Goal: Transaction & Acquisition: Purchase product/service

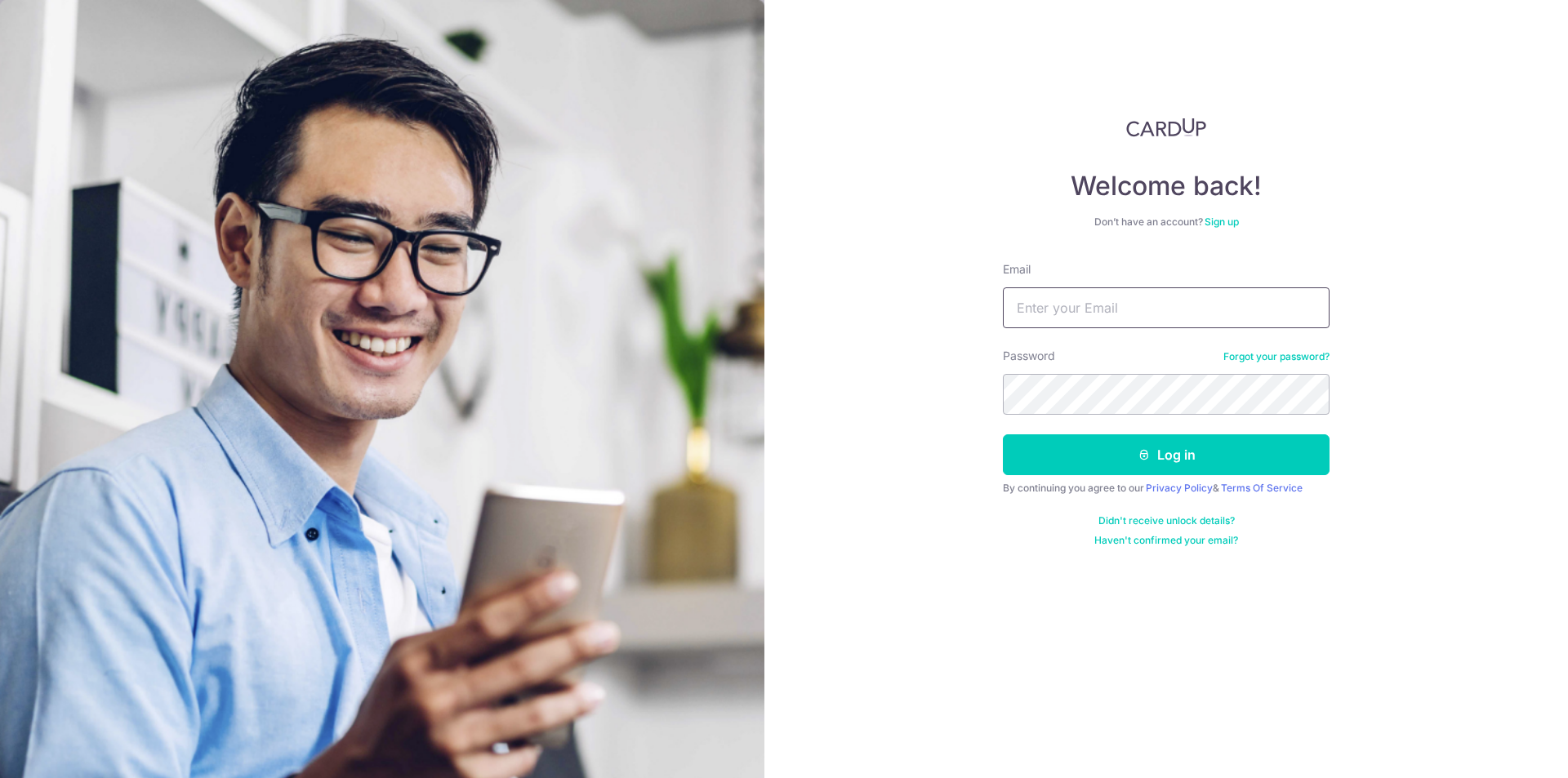
type input "ravegerald@hotmail.com"
click at [1156, 444] on button "Log in" at bounding box center [1166, 454] width 327 height 41
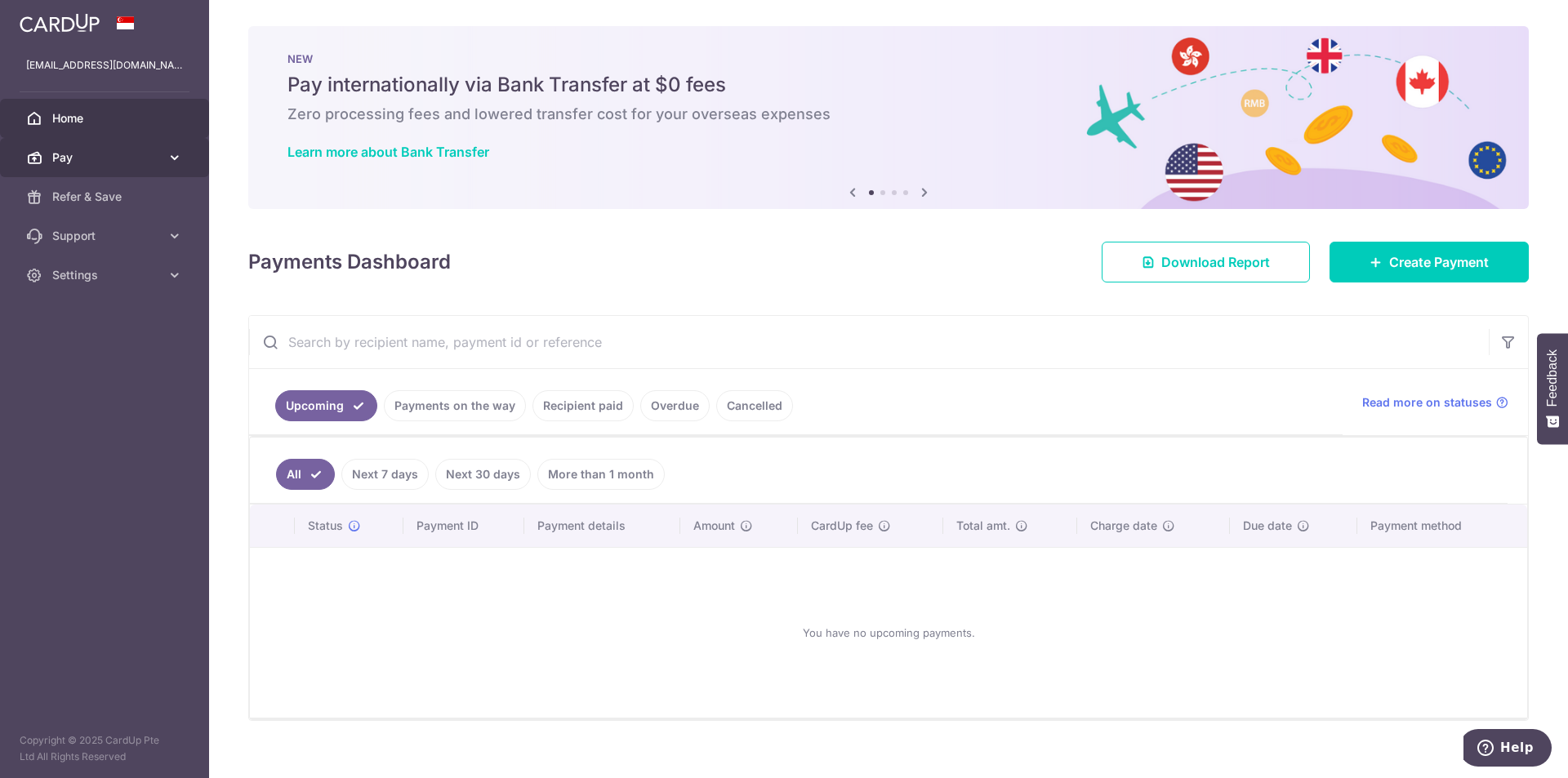
click at [167, 157] on icon at bounding box center [174, 157] width 16 height 16
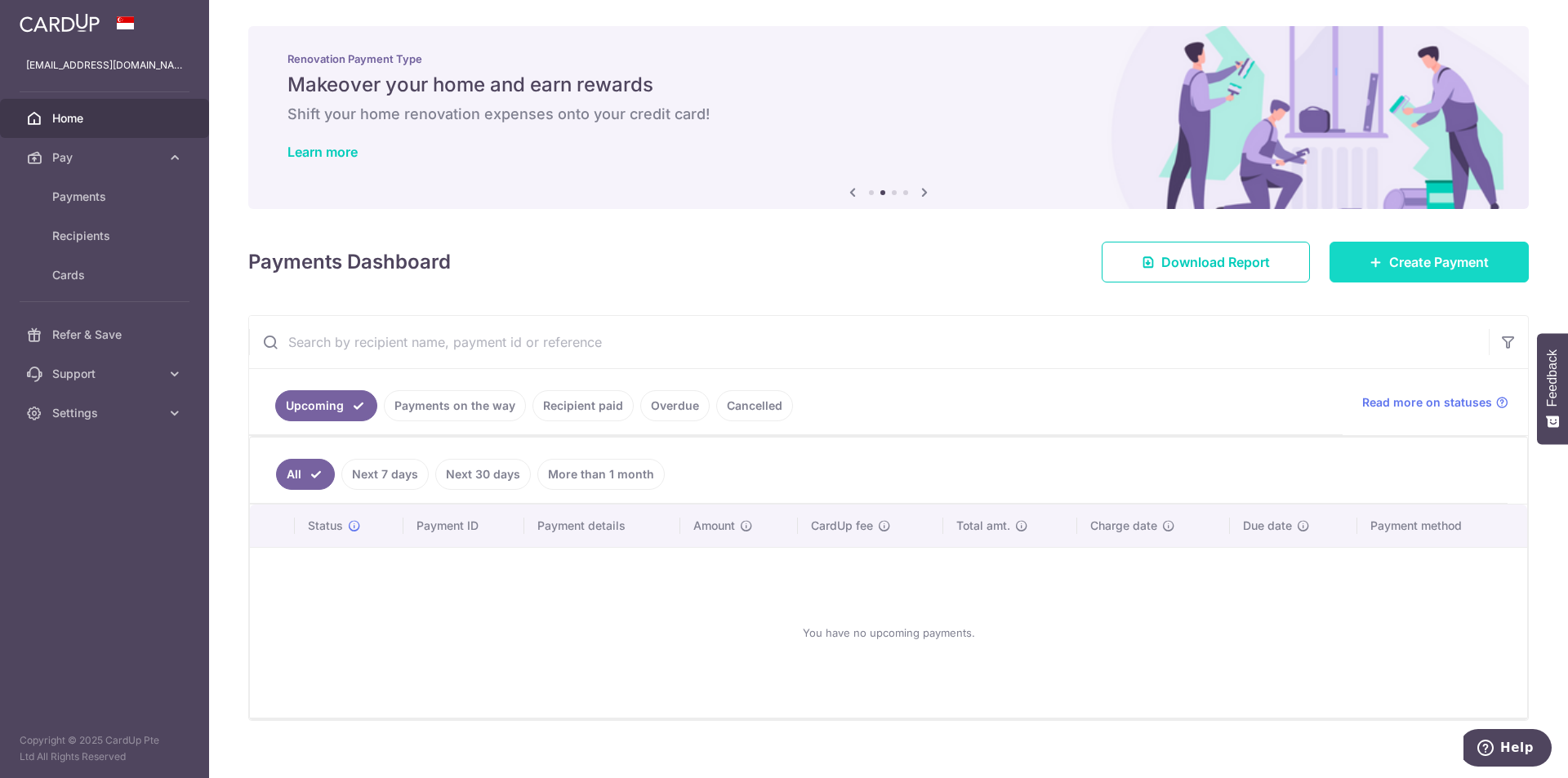
click at [1370, 257] on icon at bounding box center [1376, 262] width 13 height 13
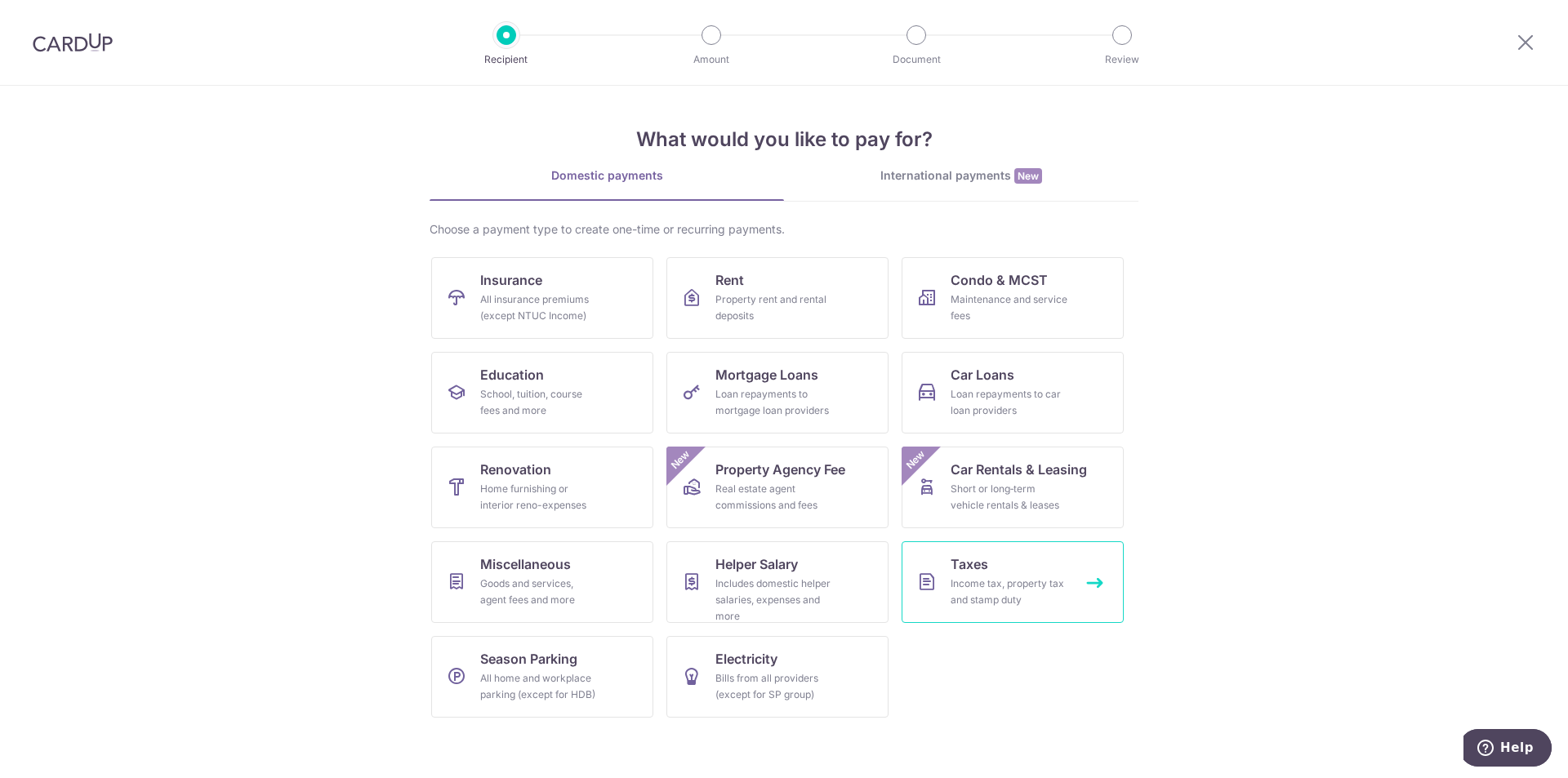
click at [1023, 586] on div "Income tax, property tax and stamp duty" at bounding box center [1010, 592] width 118 height 33
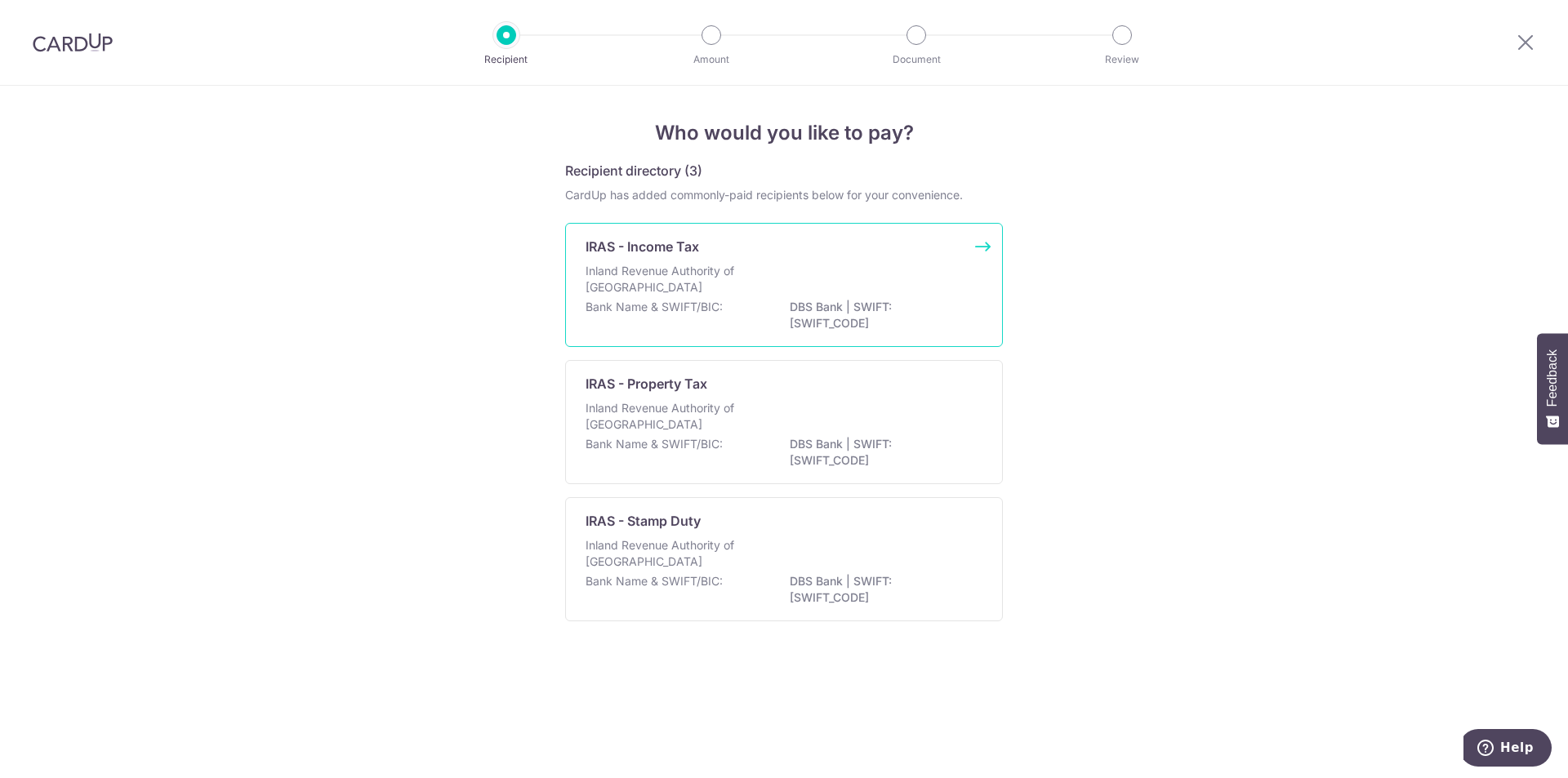
click at [713, 273] on p "Inland Revenue Authority of Singapore" at bounding box center [672, 279] width 173 height 33
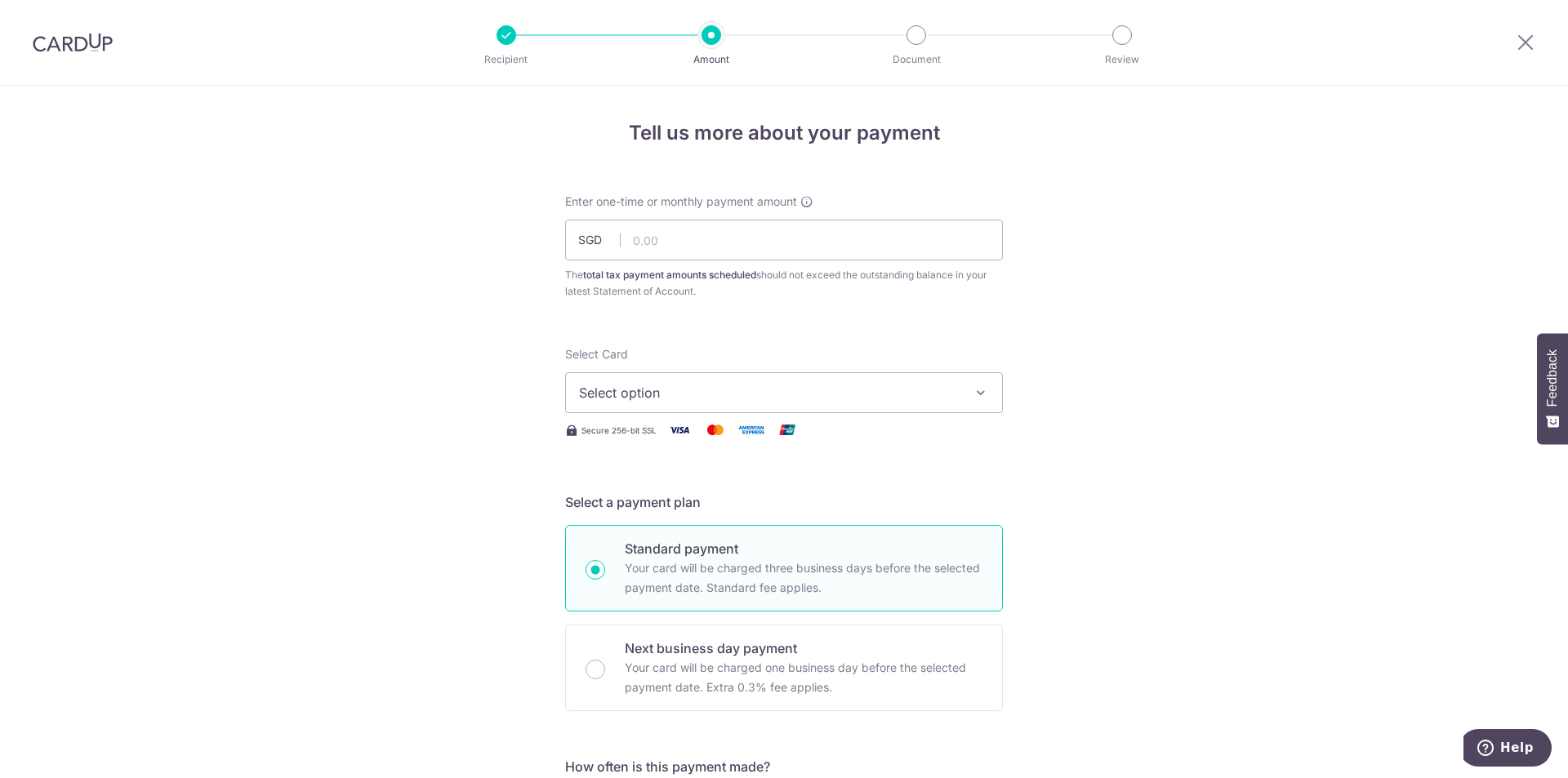
click at [811, 395] on span "Select option" at bounding box center [769, 392] width 381 height 20
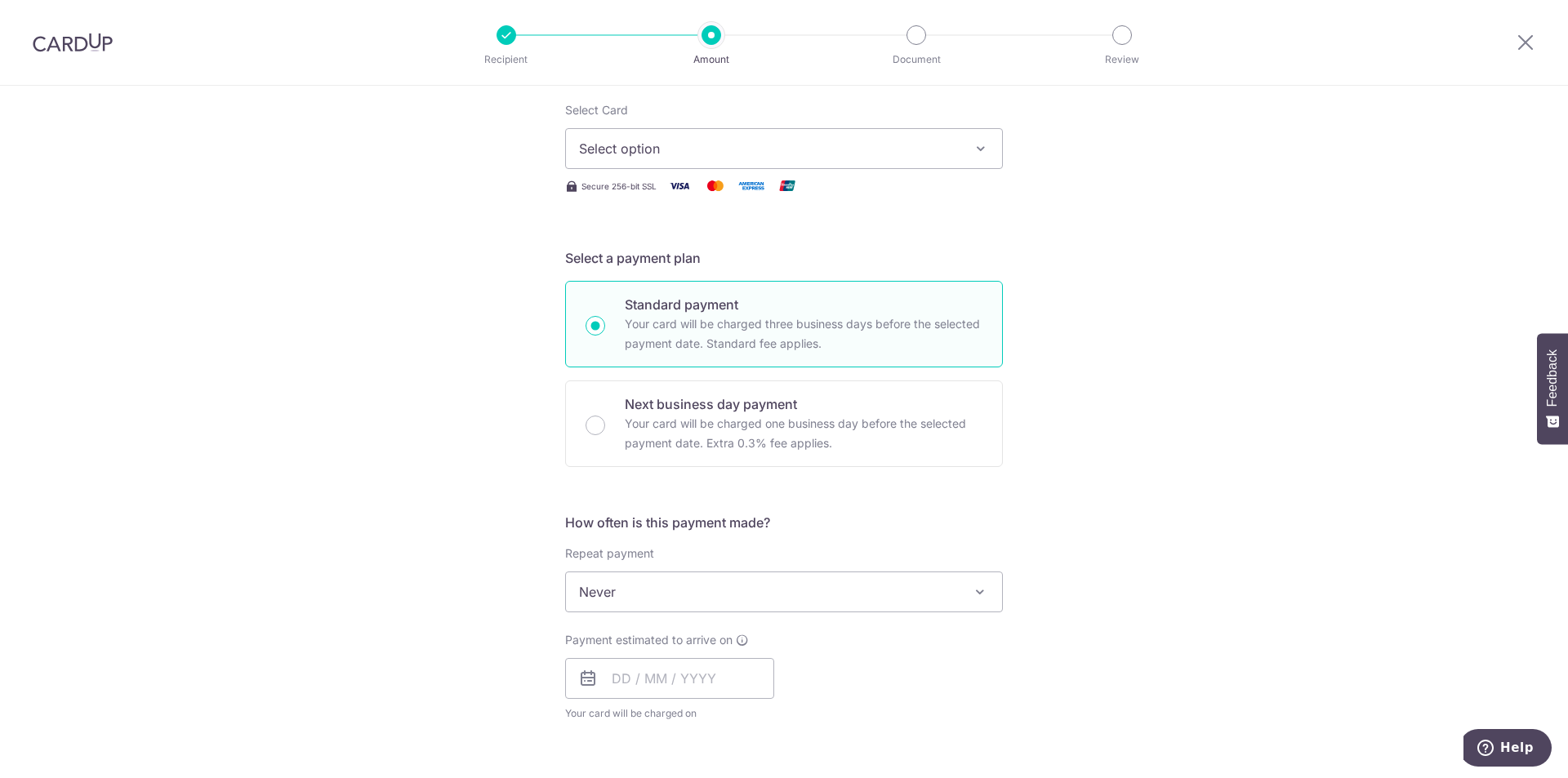
scroll to position [245, 0]
click at [615, 677] on input "text" at bounding box center [669, 677] width 209 height 41
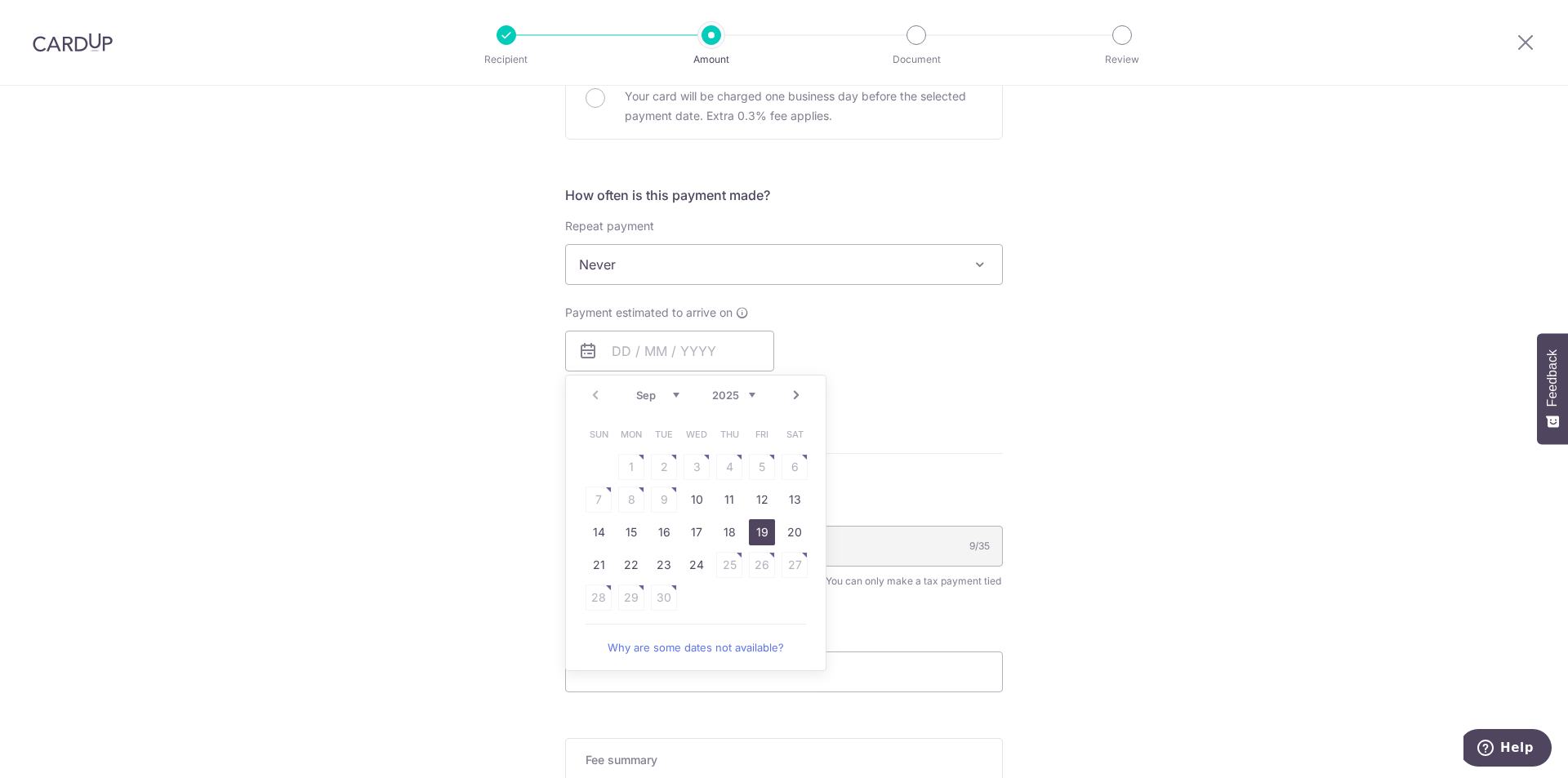
click at [757, 533] on link "19" at bounding box center [762, 532] width 26 height 26
type input "19/09/2025"
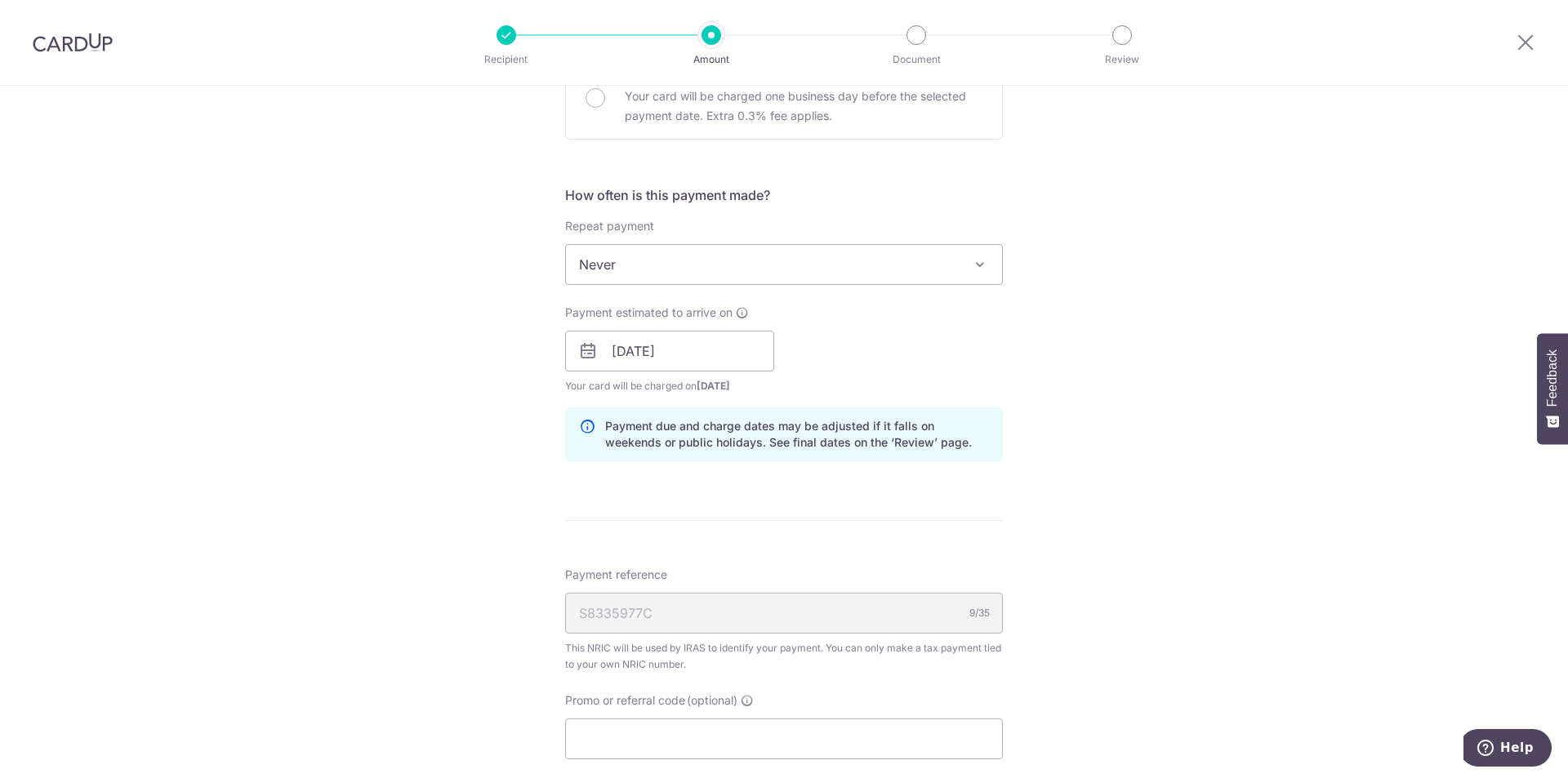
click at [741, 269] on span "Never" at bounding box center [784, 264] width 436 height 39
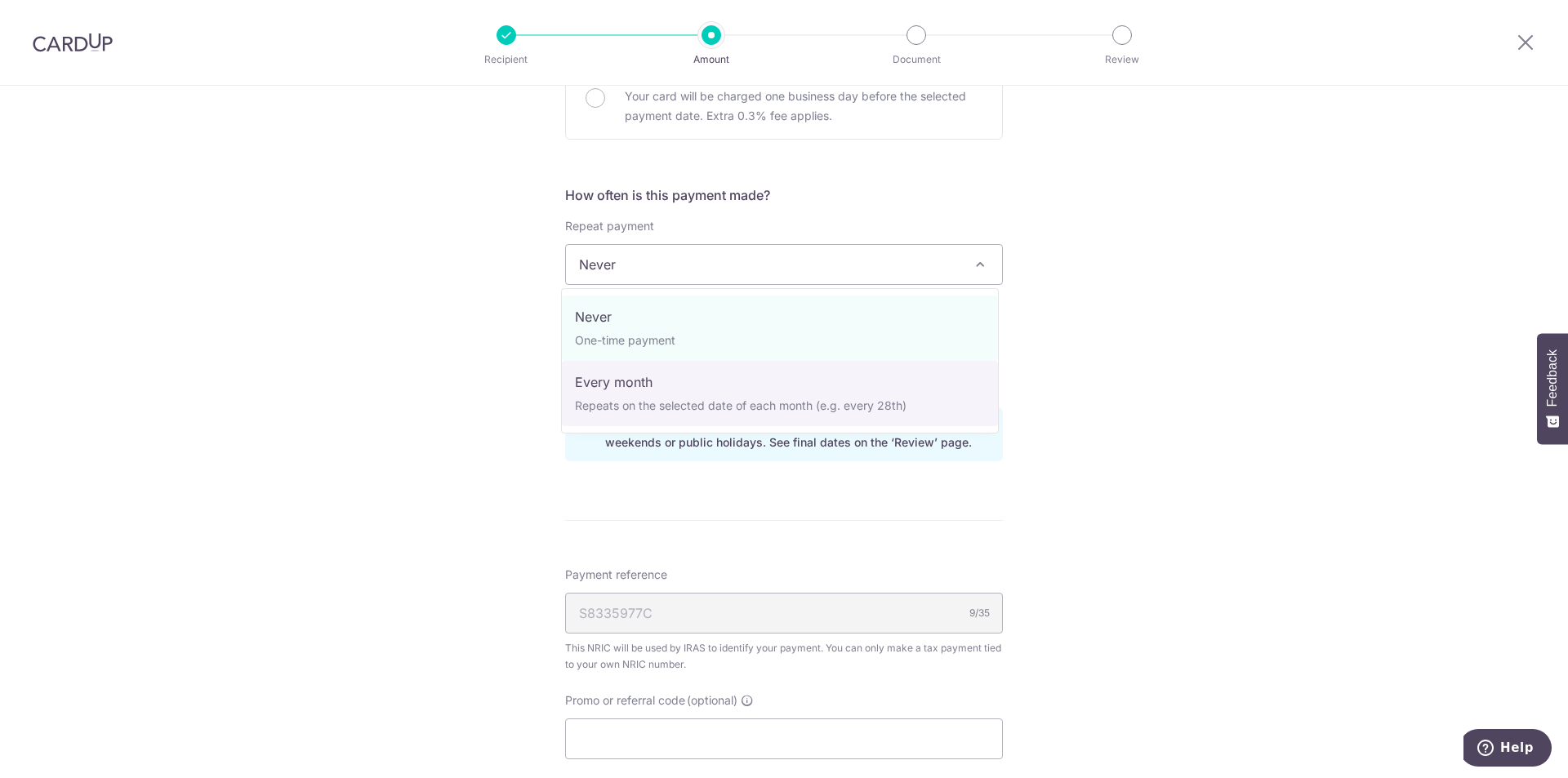
select select "3"
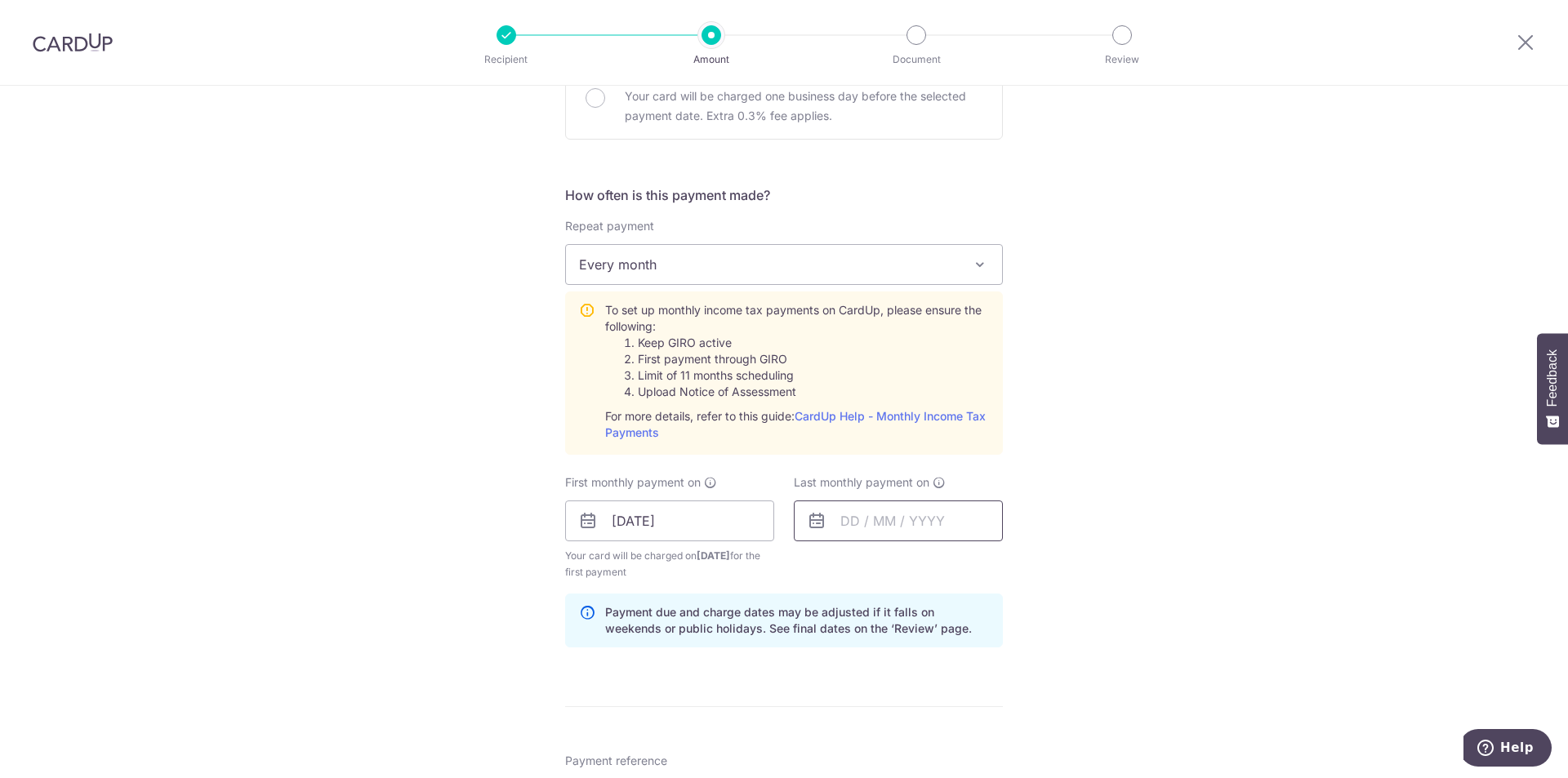
click at [894, 521] on input "text" at bounding box center [898, 521] width 209 height 41
click at [971, 567] on select "2025 2026" at bounding box center [962, 564] width 43 height 13
click at [899, 567] on select "Jan Feb Mar Apr May Jun Jul Aug Sep Oct" at bounding box center [887, 564] width 43 height 13
click at [956, 698] on link "19" at bounding box center [958, 702] width 26 height 26
type input "[DATE]"
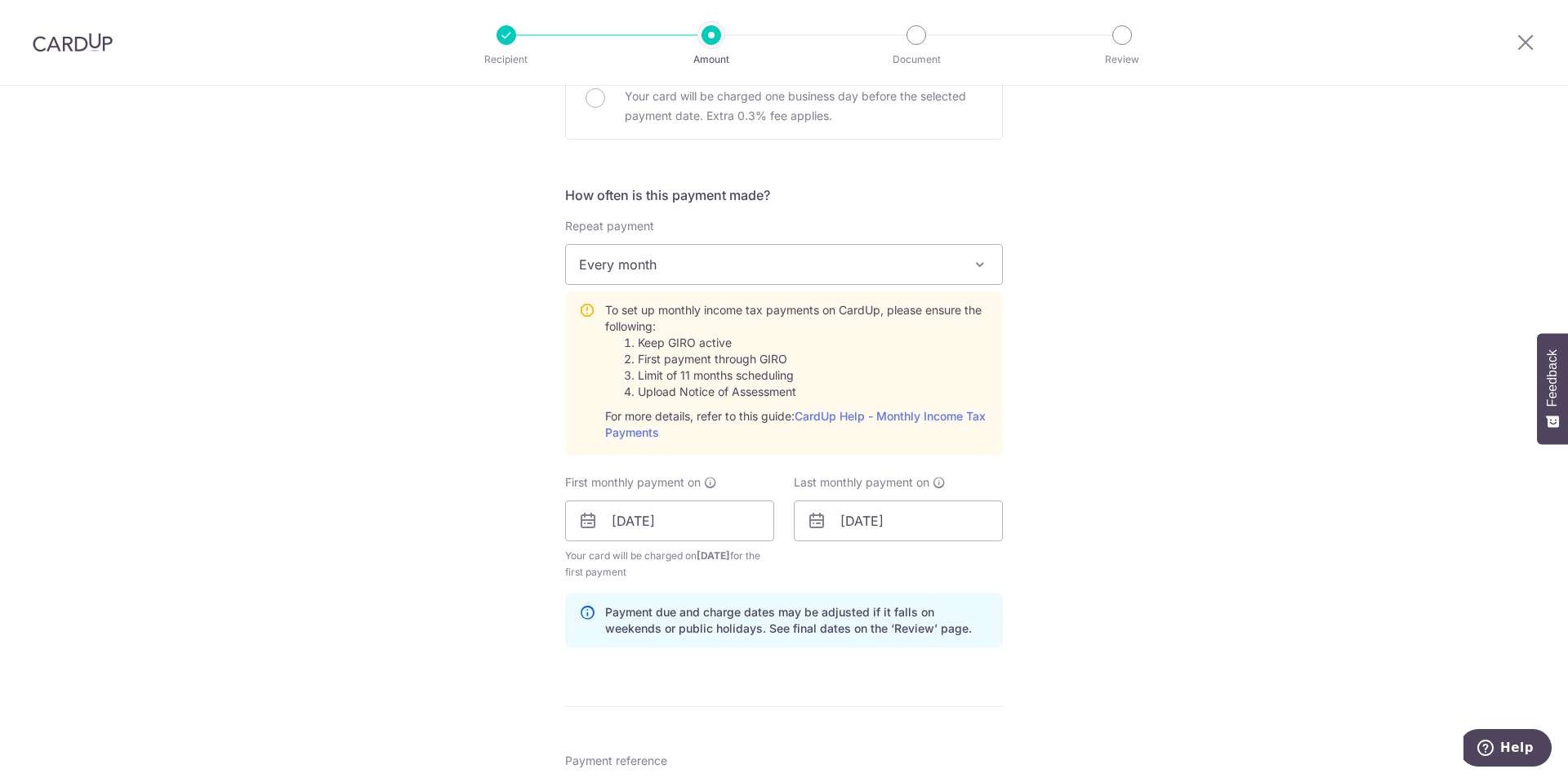
click at [1117, 491] on div "Tell us more about your payment Enter one-time or monthly payment amount SGD Th…" at bounding box center [784, 399] width 1568 height 1769
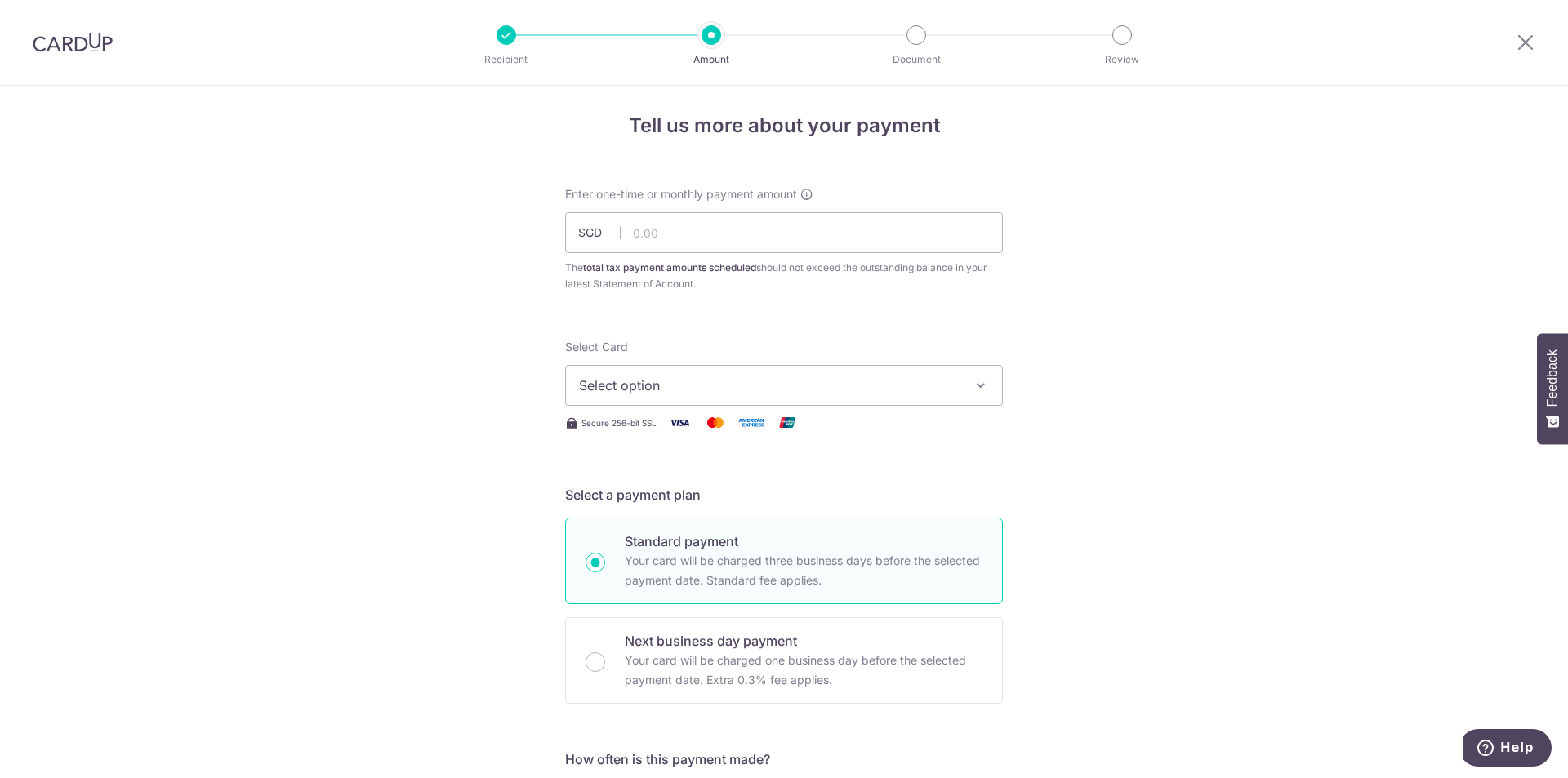
scroll to position [0, 0]
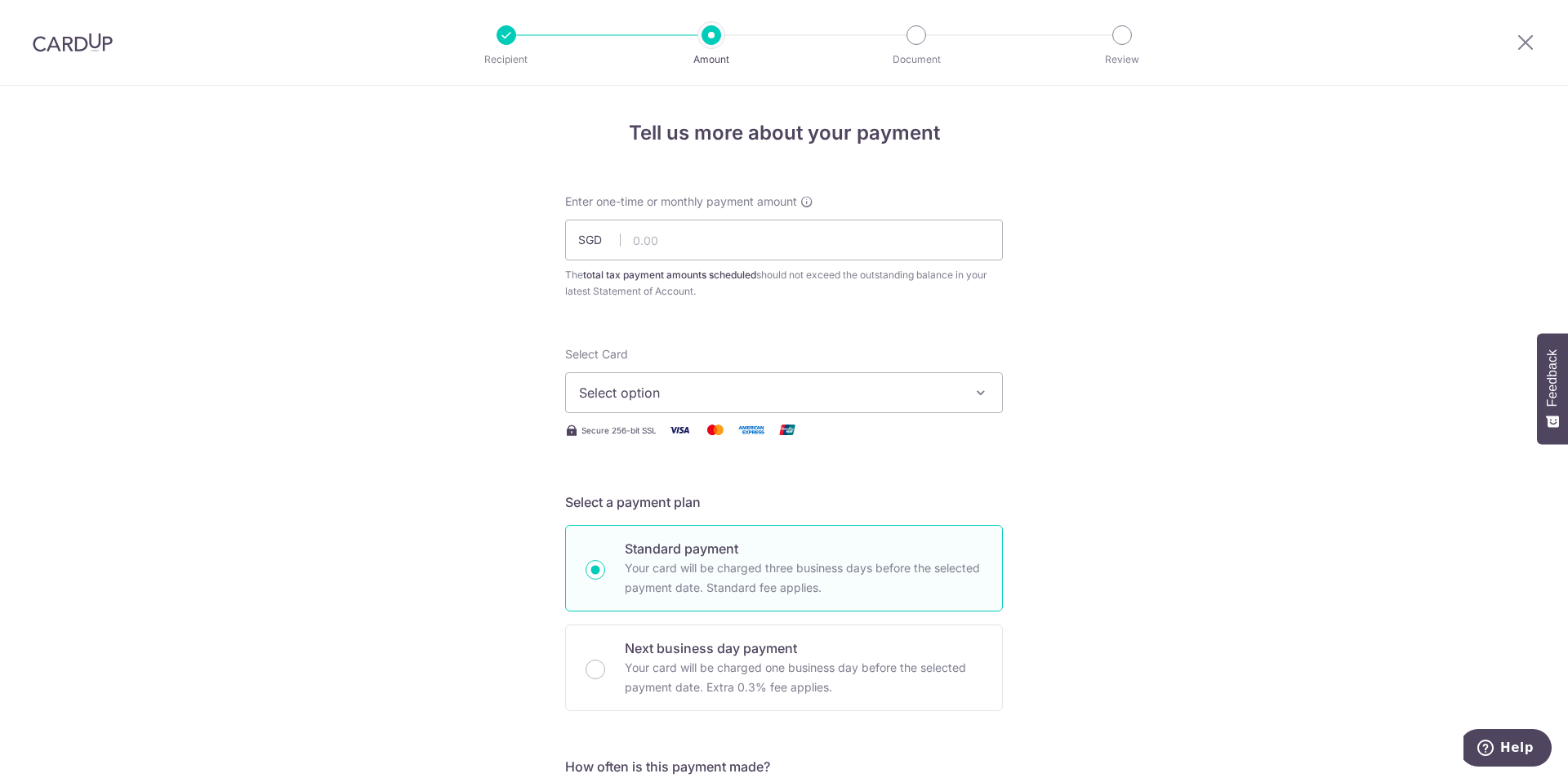
click at [876, 398] on span "Select option" at bounding box center [769, 392] width 381 height 20
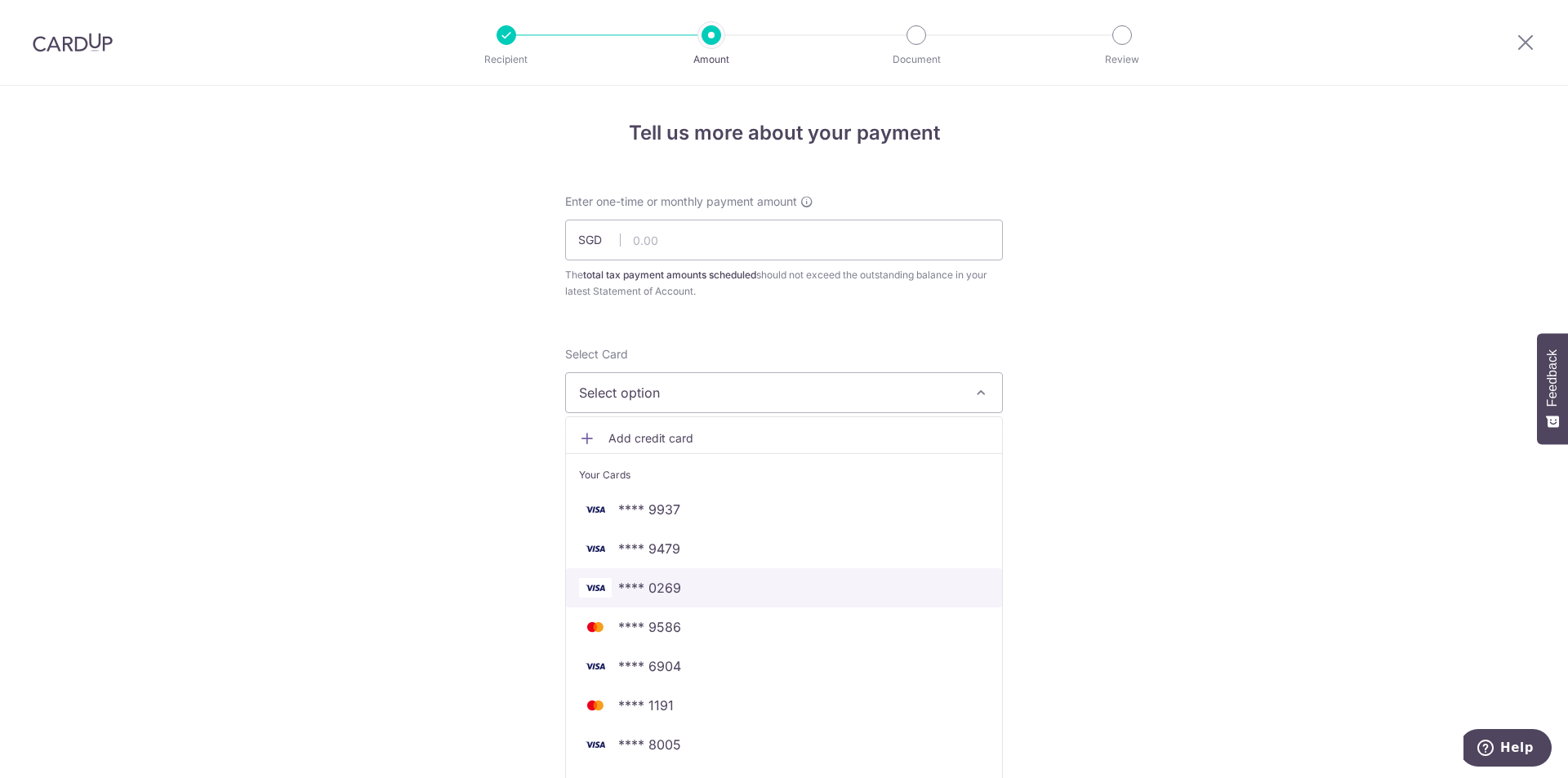
scroll to position [245, 0]
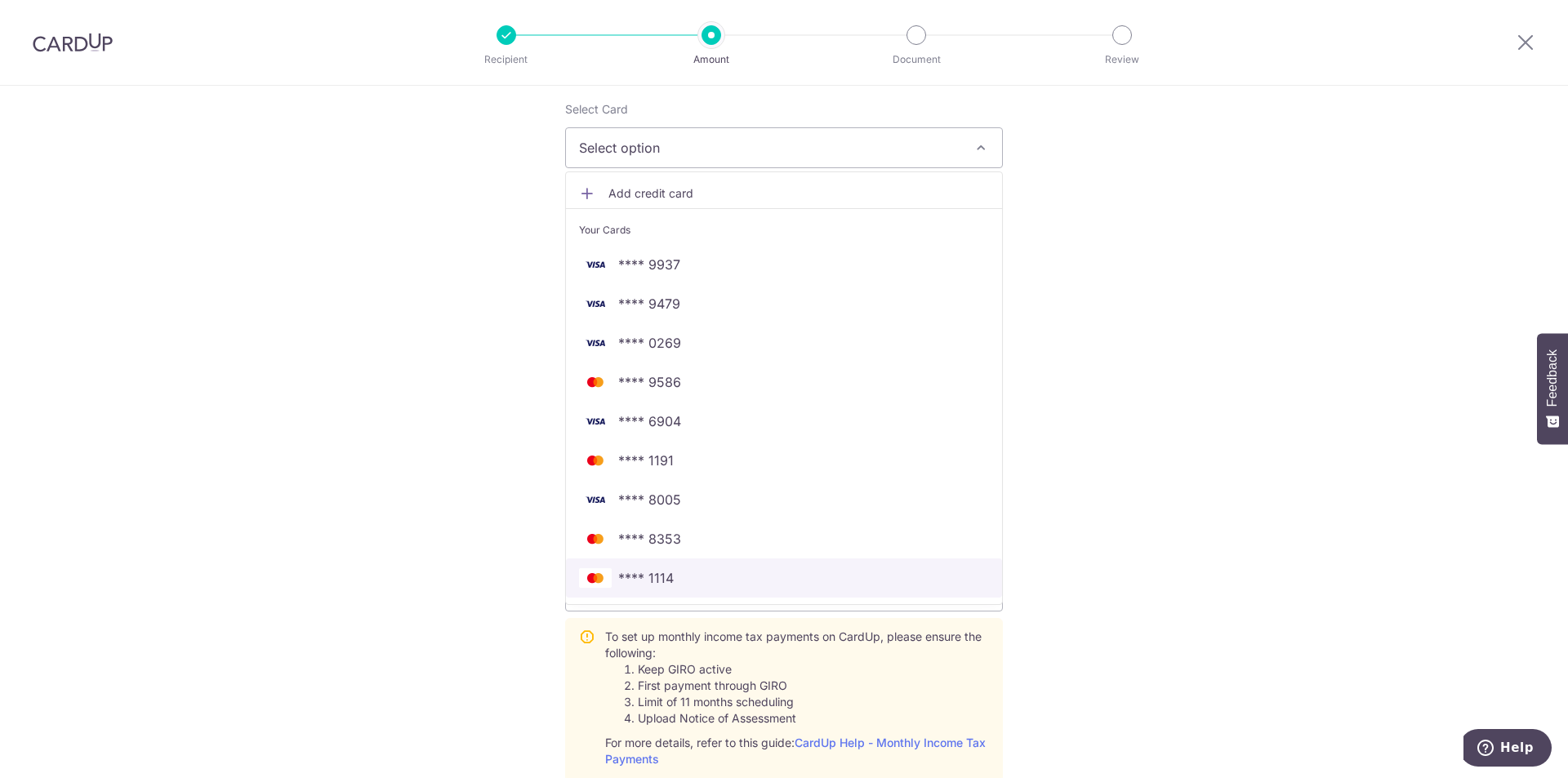
click at [793, 580] on span "**** 1114" at bounding box center [784, 578] width 410 height 20
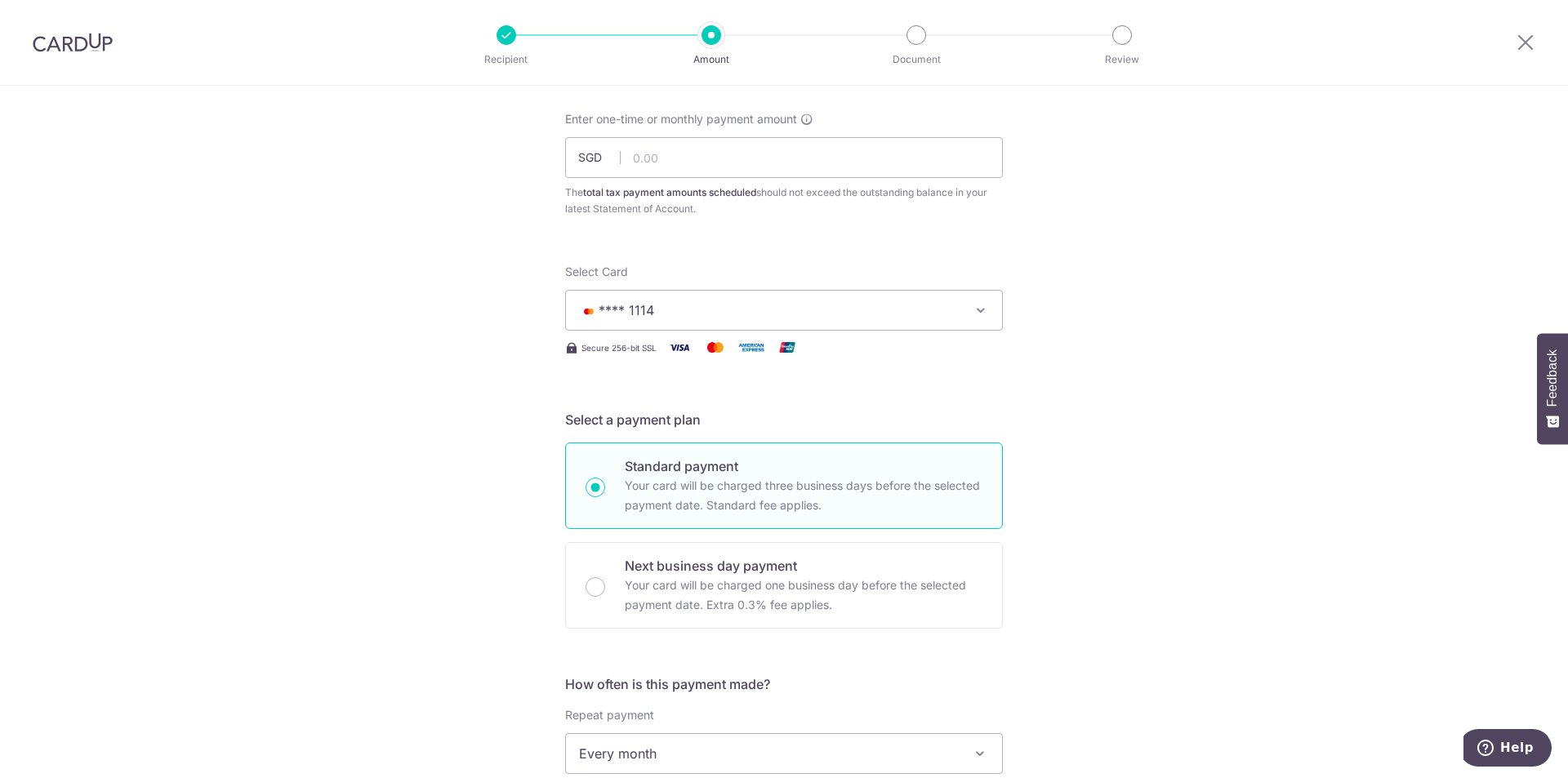
scroll to position [81, 0]
click at [699, 170] on input "text" at bounding box center [784, 158] width 438 height 41
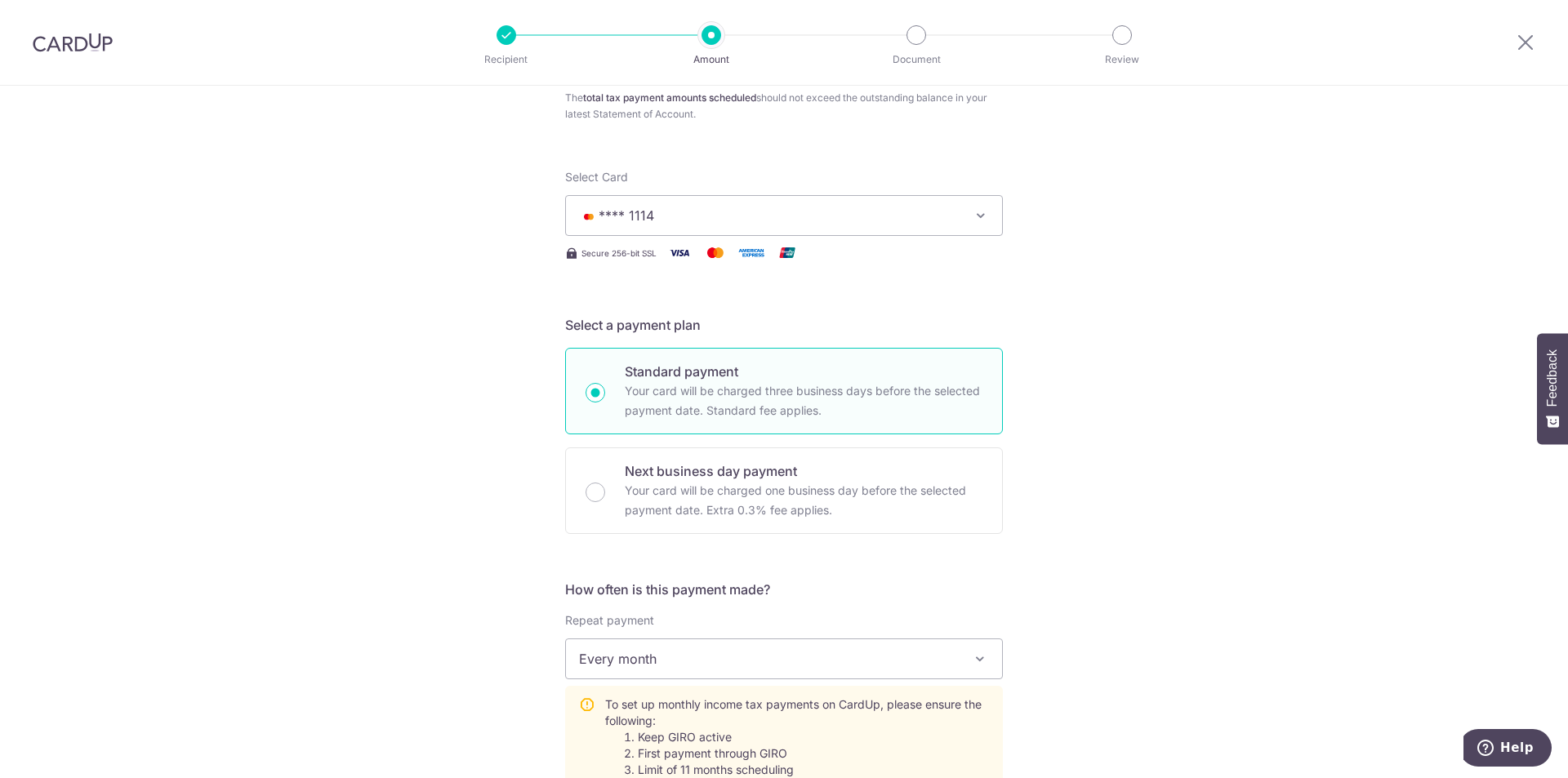
scroll to position [0, 0]
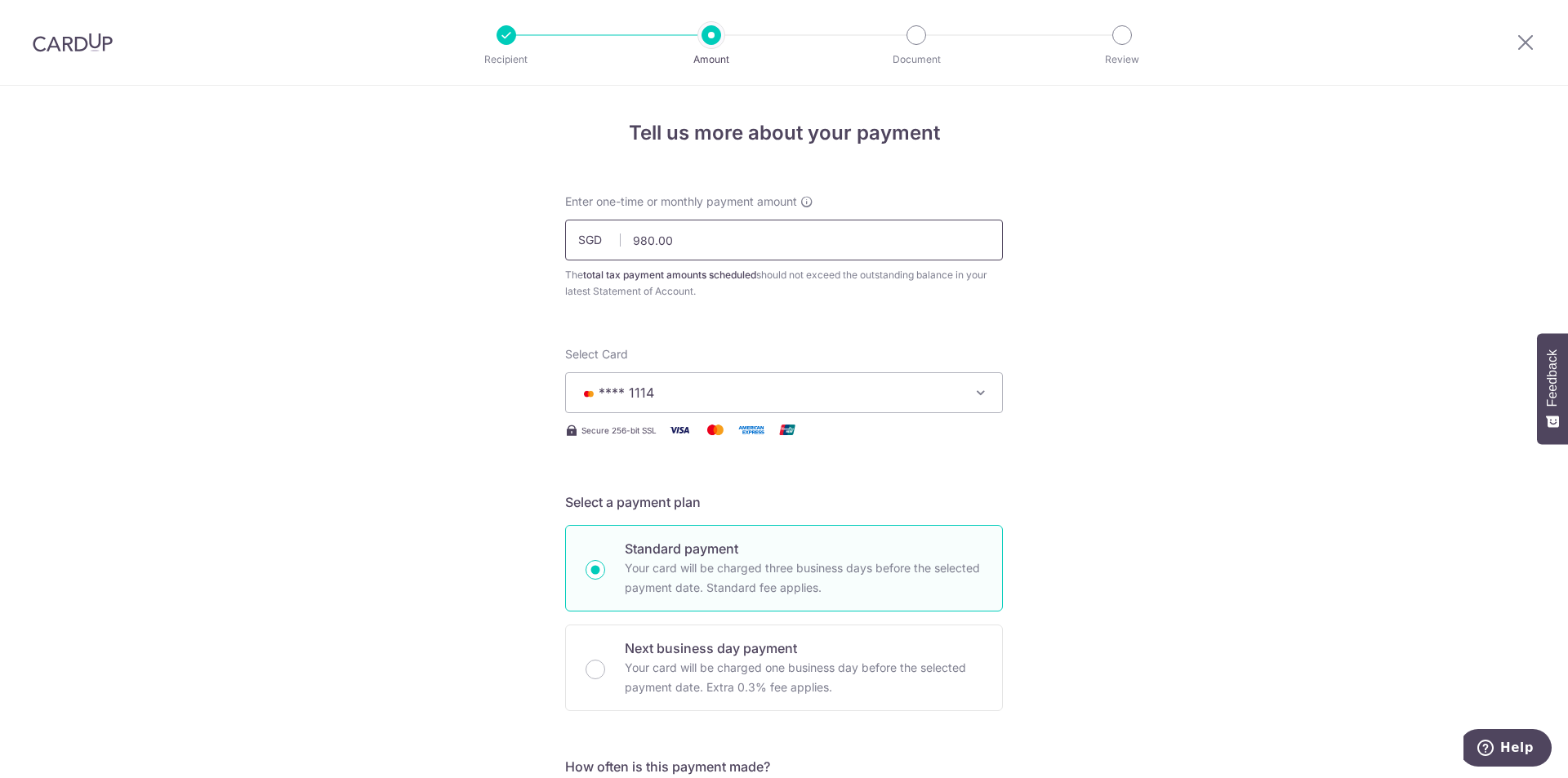
drag, startPoint x: 673, startPoint y: 235, endPoint x: 363, endPoint y: 235, distance: 310.0
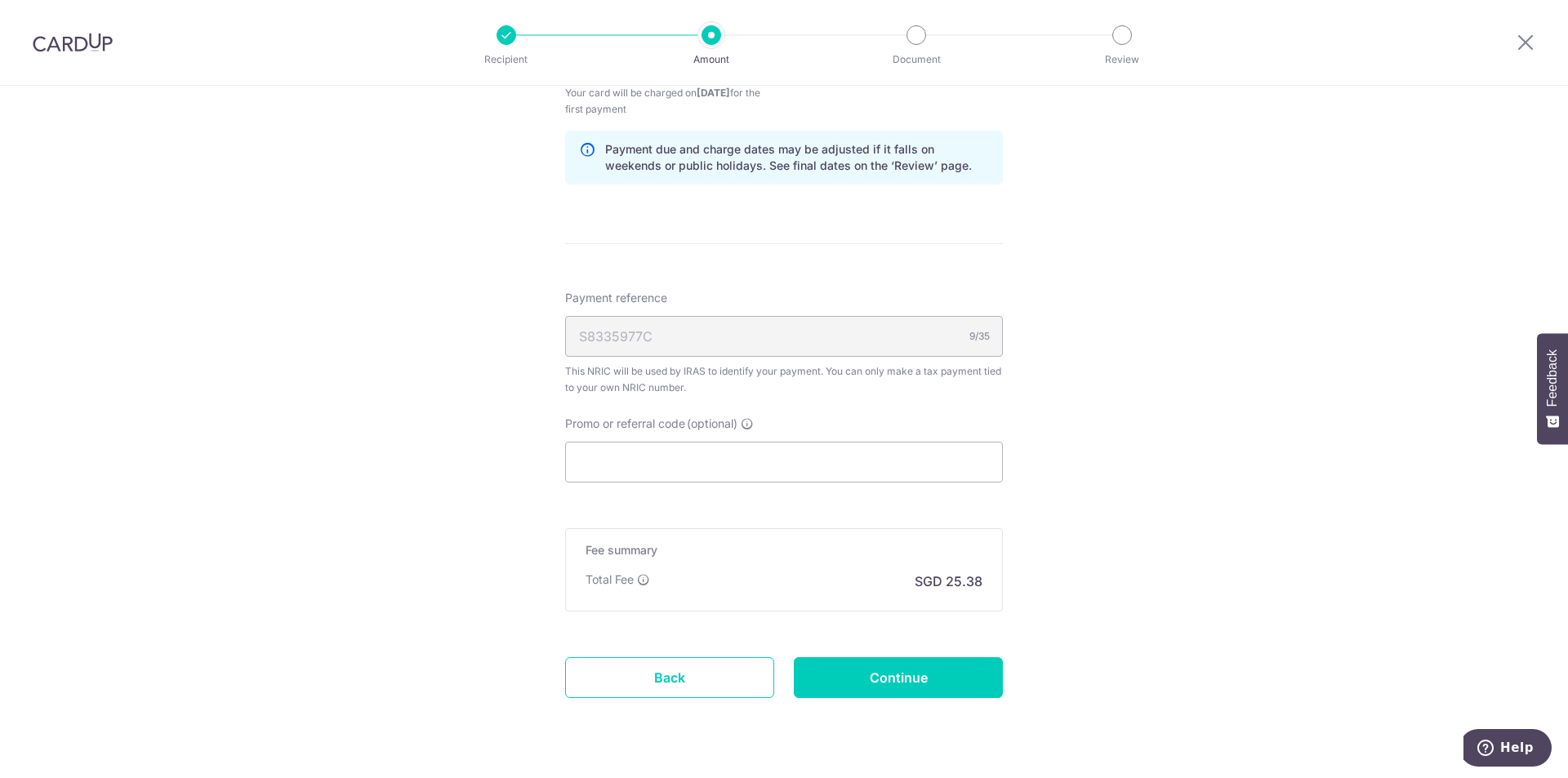
scroll to position [1061, 0]
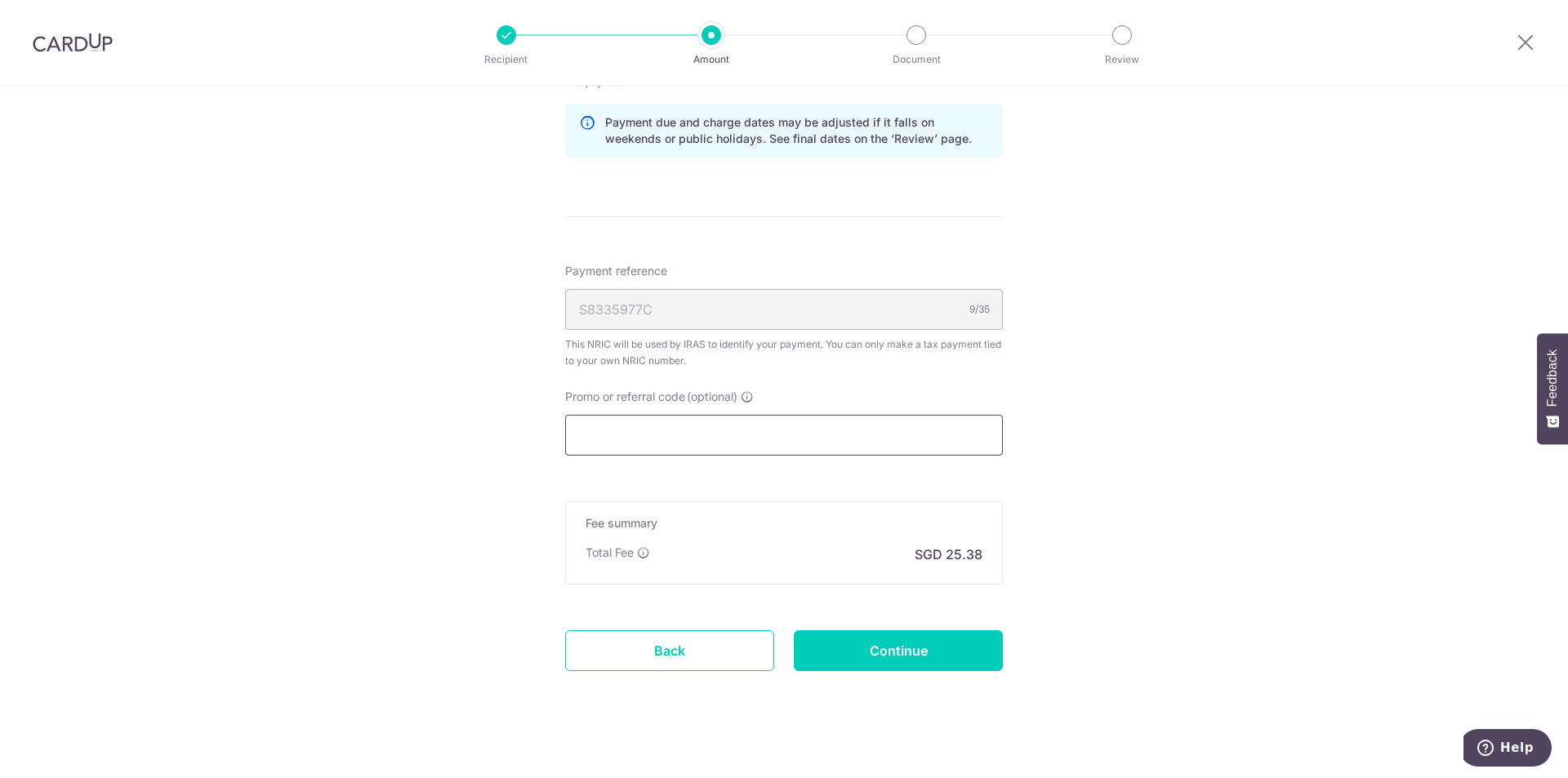
click at [825, 439] on input "Promo or referral code (optional)" at bounding box center [784, 435] width 438 height 41
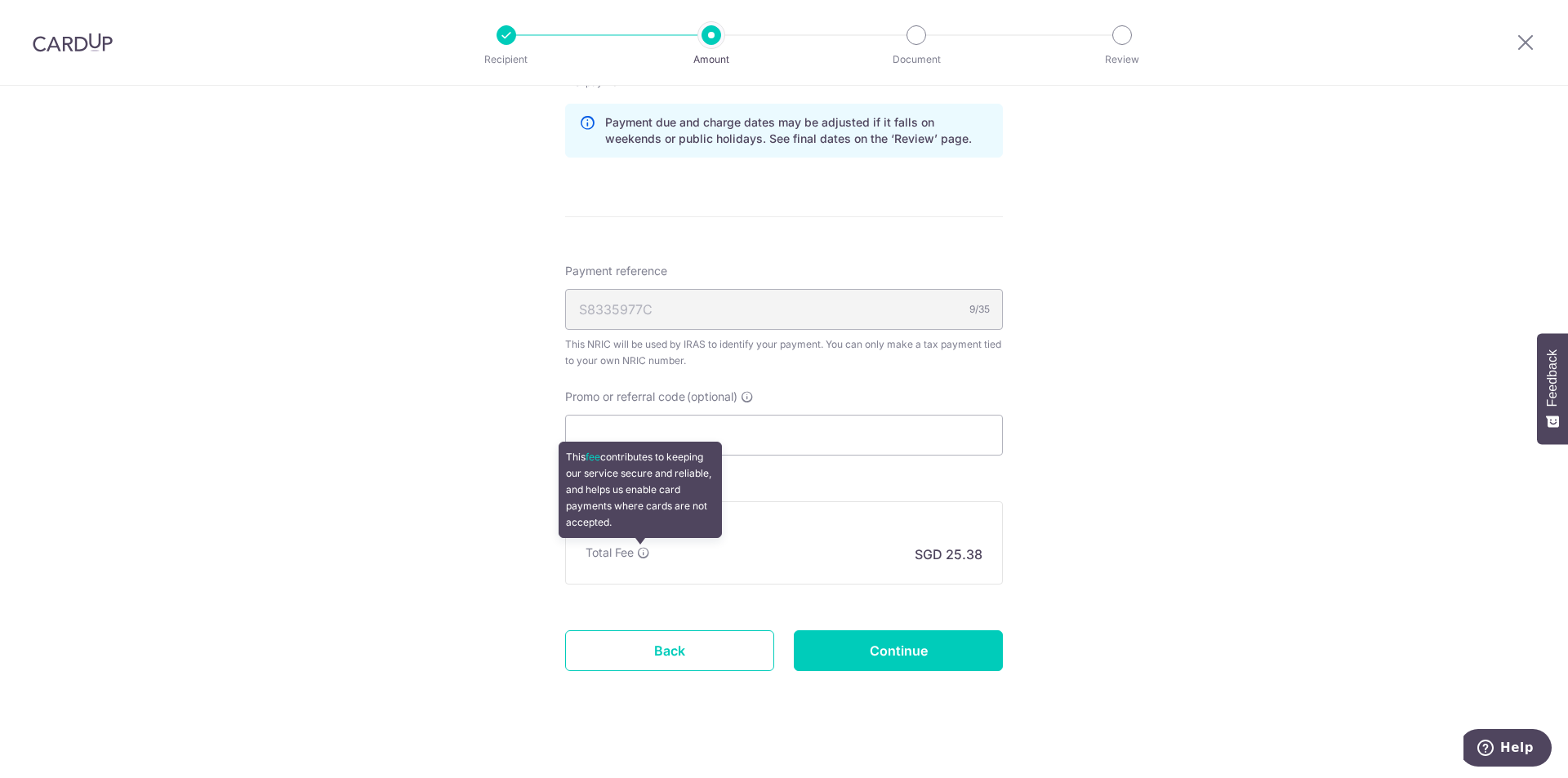
click at [641, 556] on icon at bounding box center [643, 552] width 13 height 13
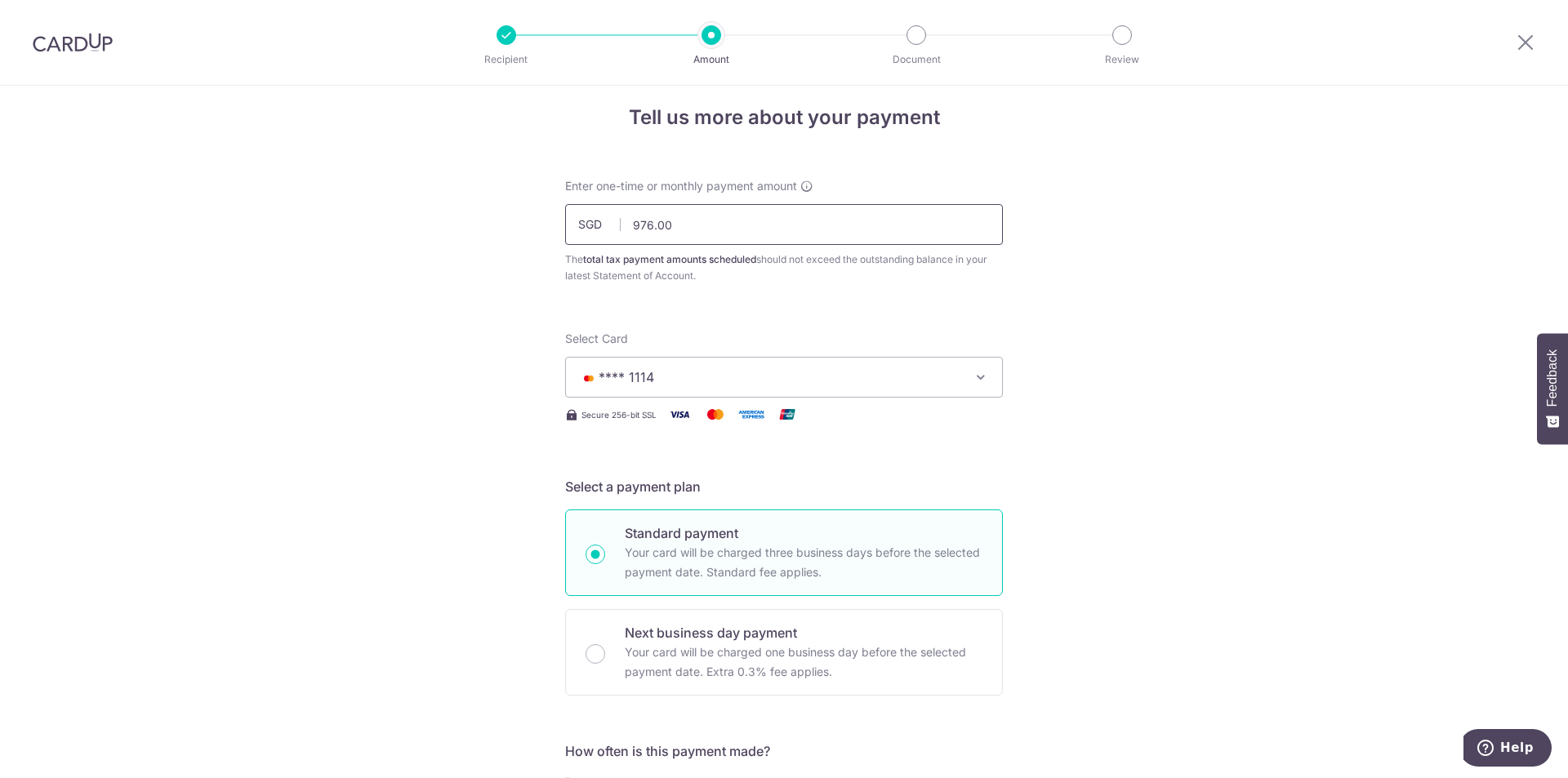
scroll to position [0, 0]
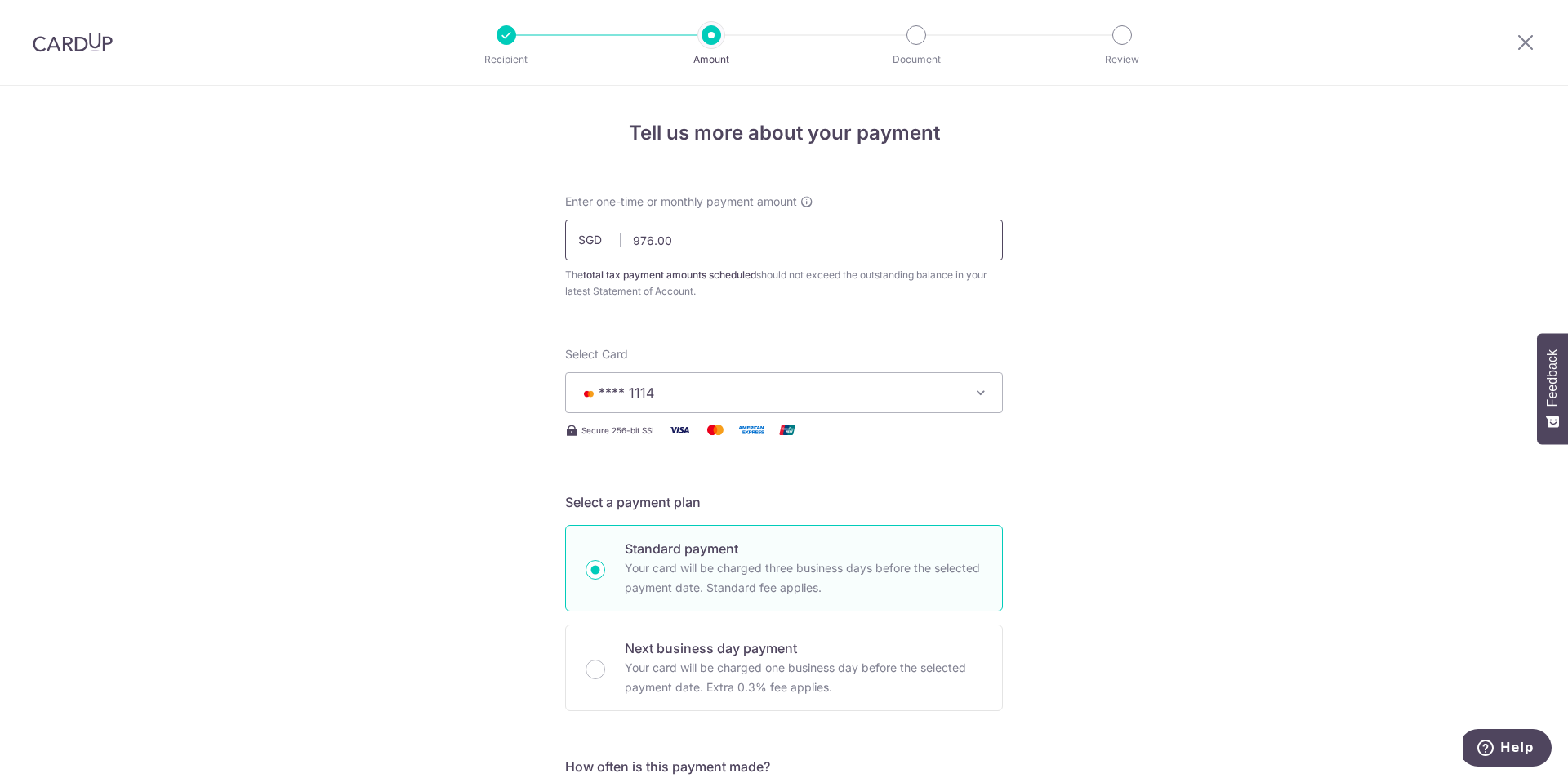
drag, startPoint x: 752, startPoint y: 237, endPoint x: 410, endPoint y: 201, distance: 343.9
type input "975.00"
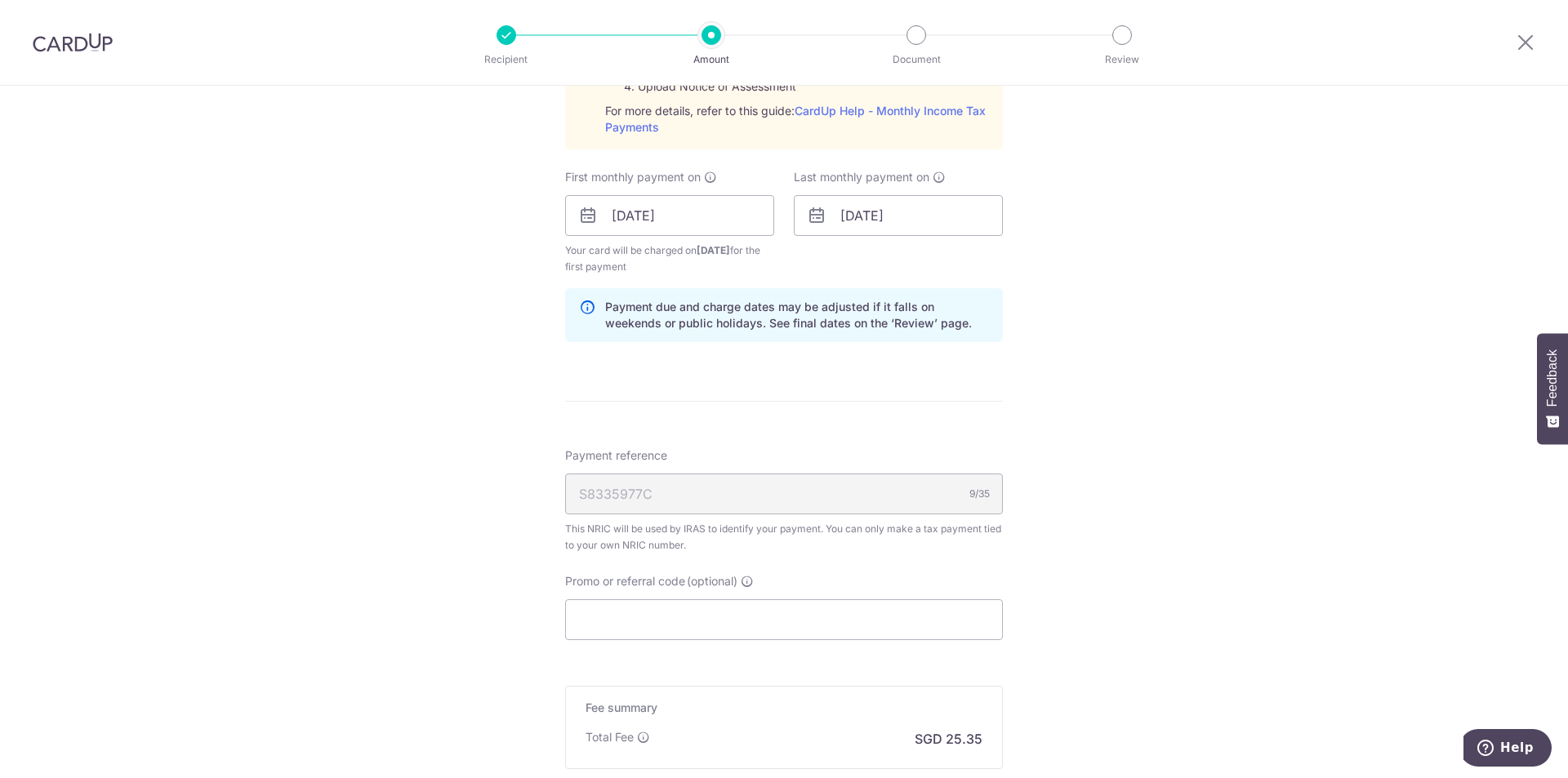
scroll to position [1061, 0]
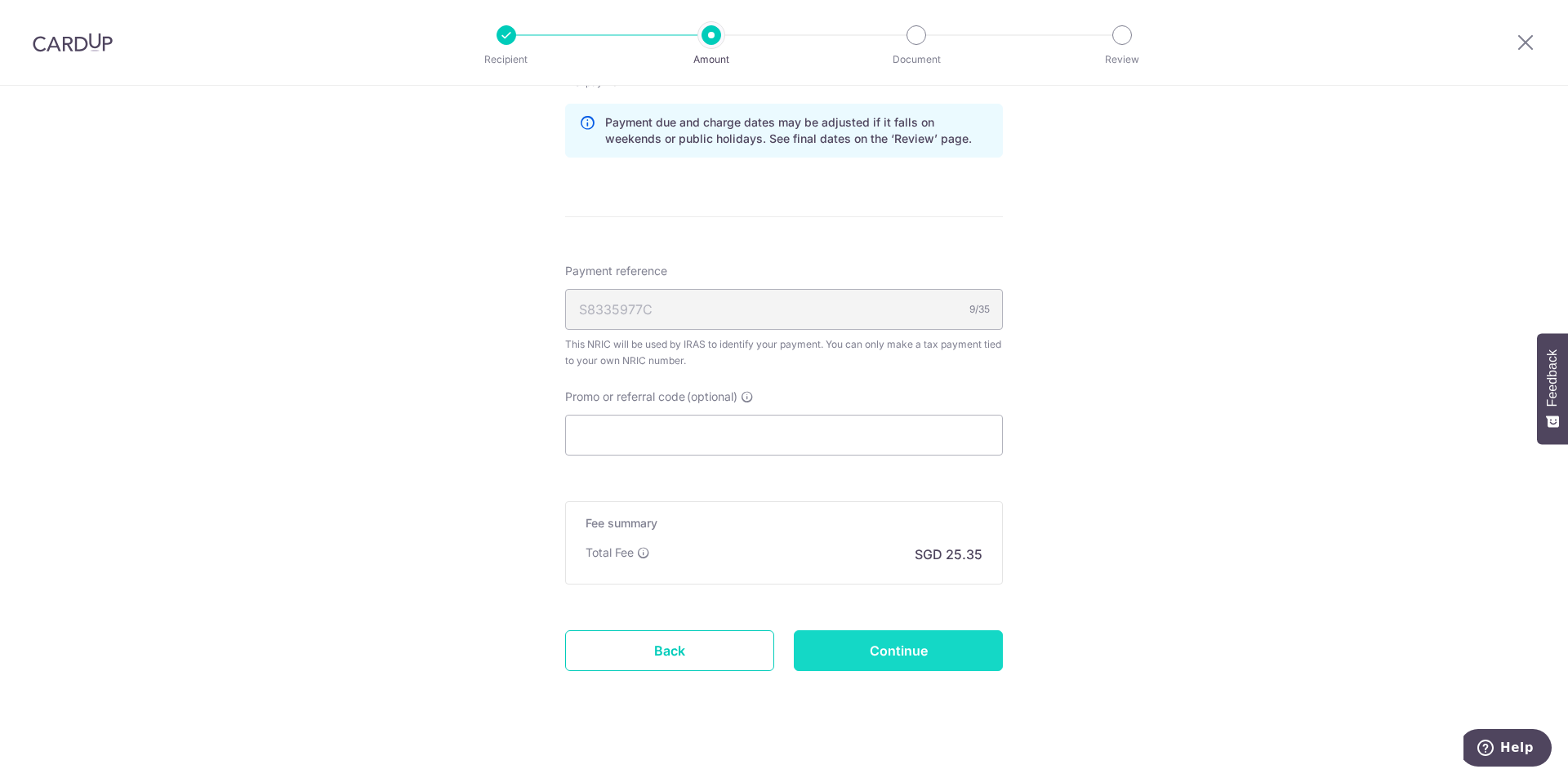
click at [880, 647] on input "Continue" at bounding box center [898, 650] width 209 height 41
type input "Create Schedule"
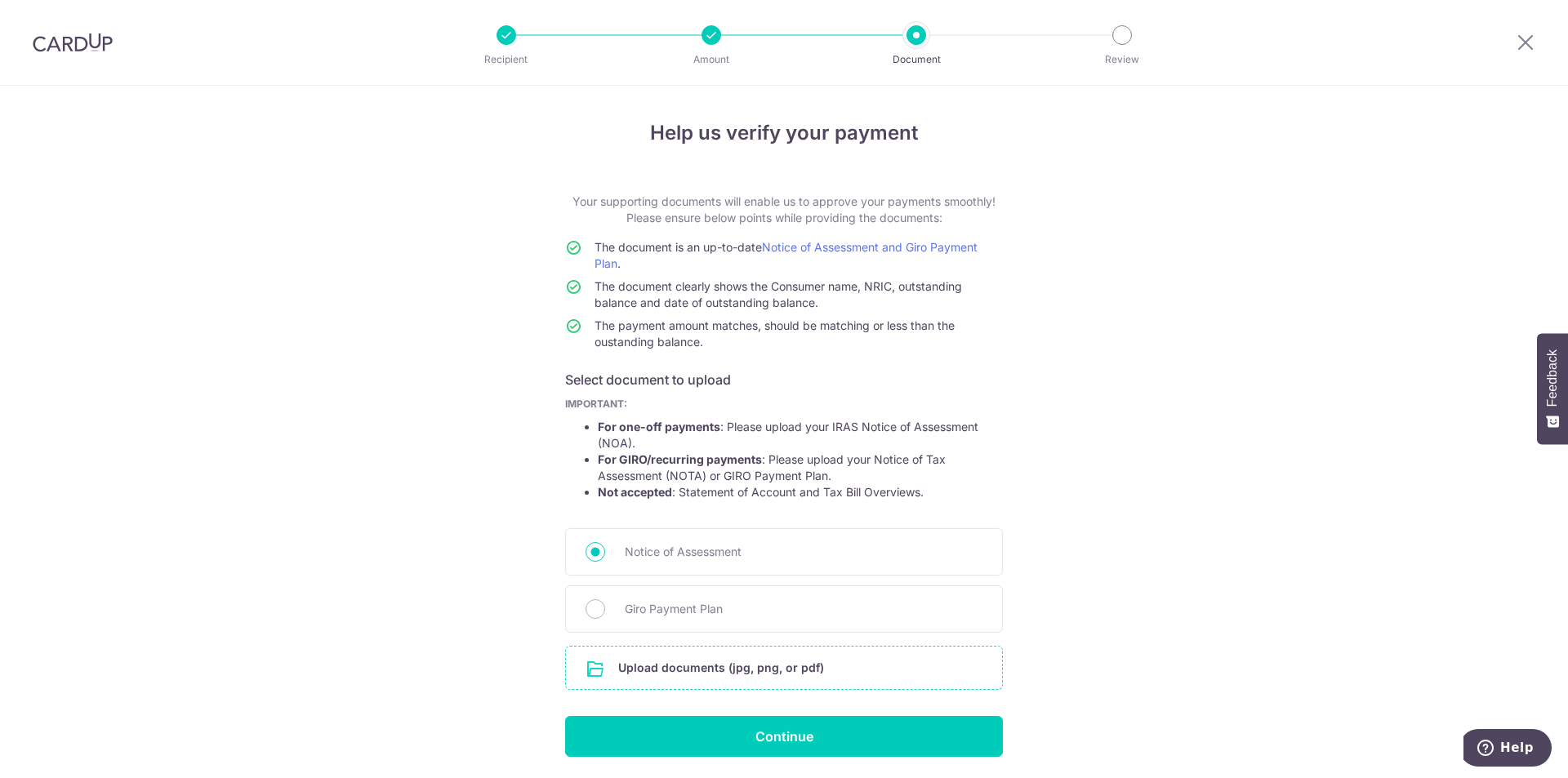
click at [728, 659] on input "file" at bounding box center [784, 667] width 436 height 42
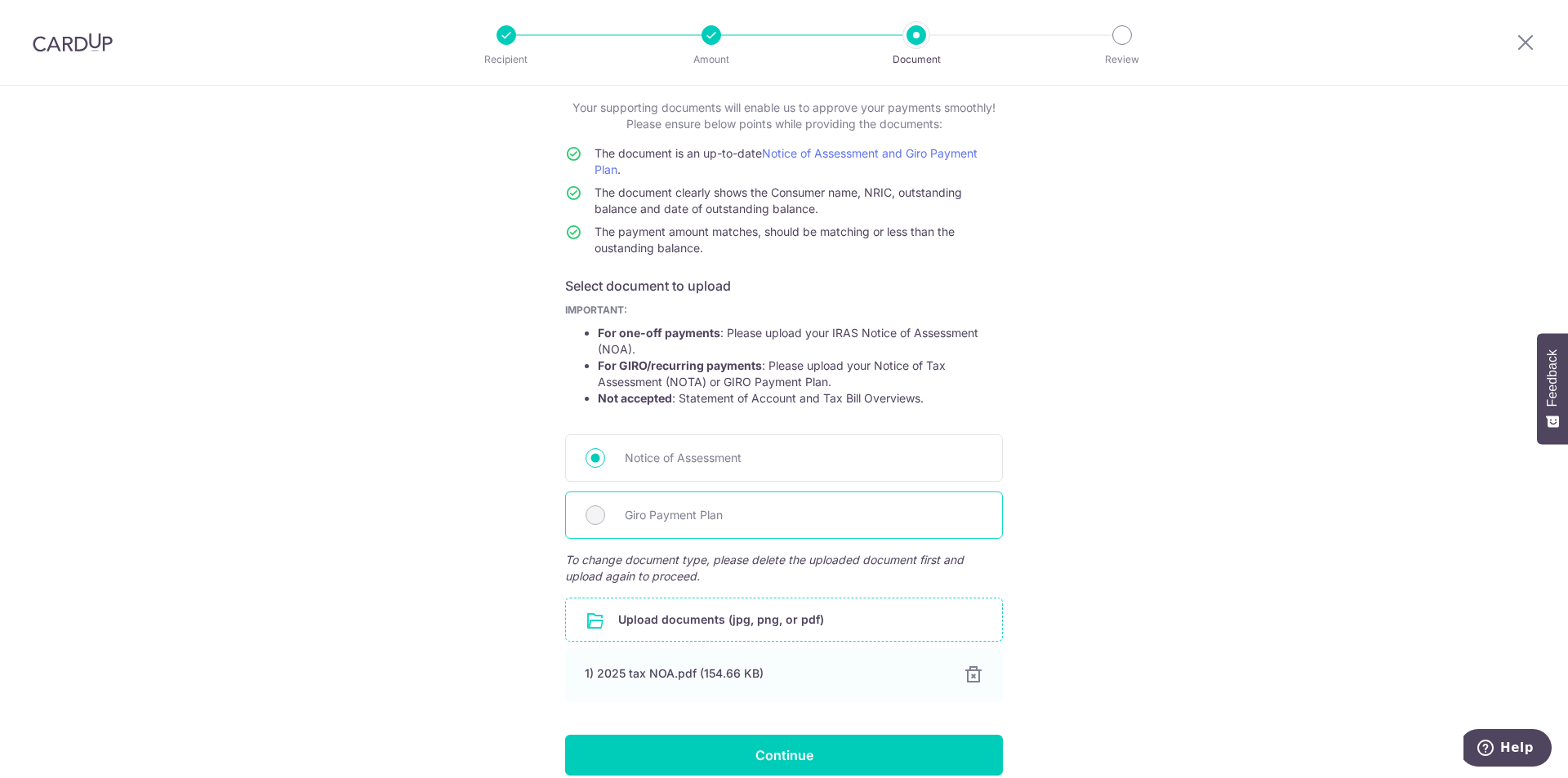
scroll to position [163, 0]
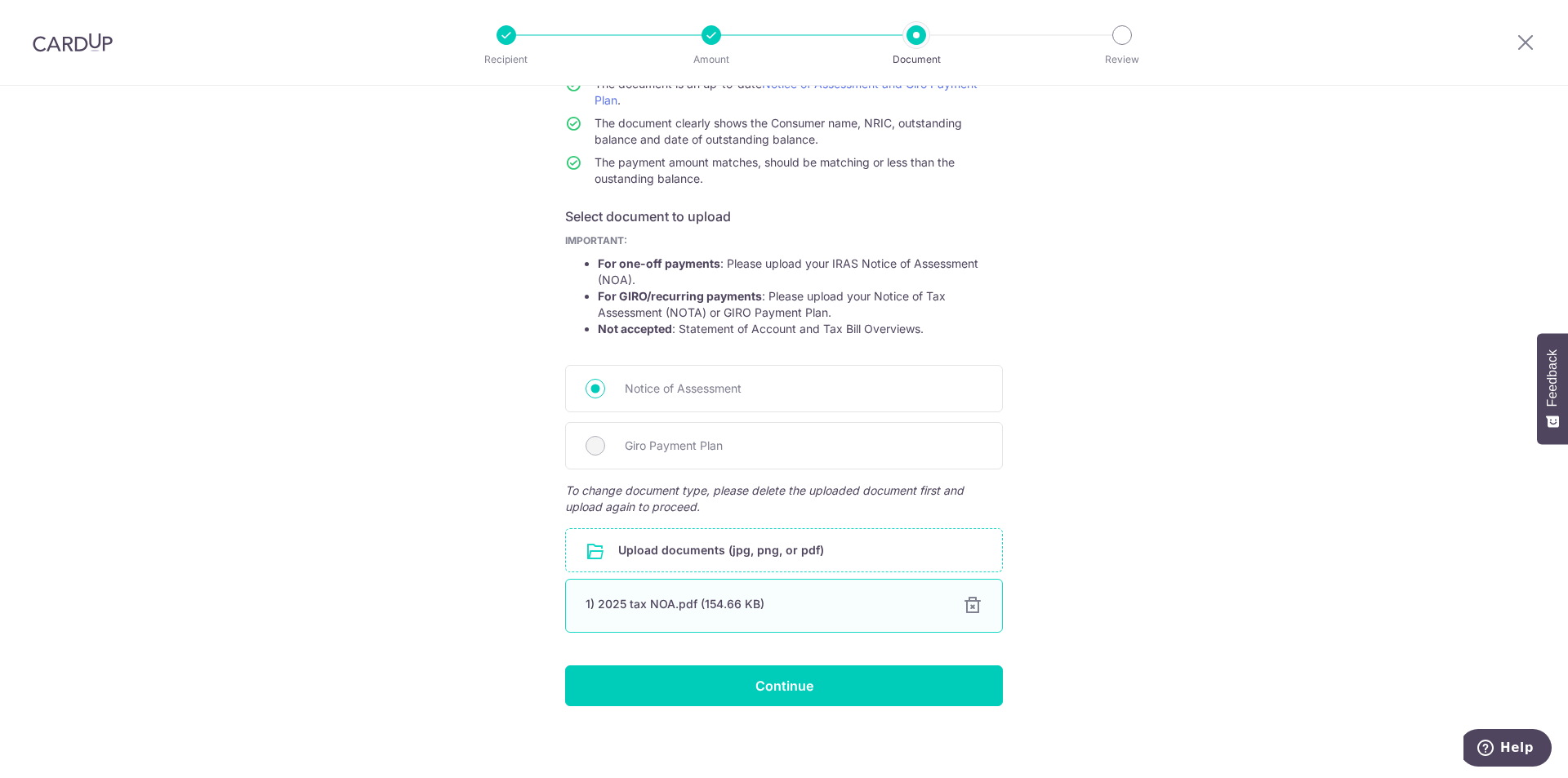
click at [673, 600] on div "1) 2025 tax NOA.pdf (154.66 KB)" at bounding box center [764, 604] width 358 height 16
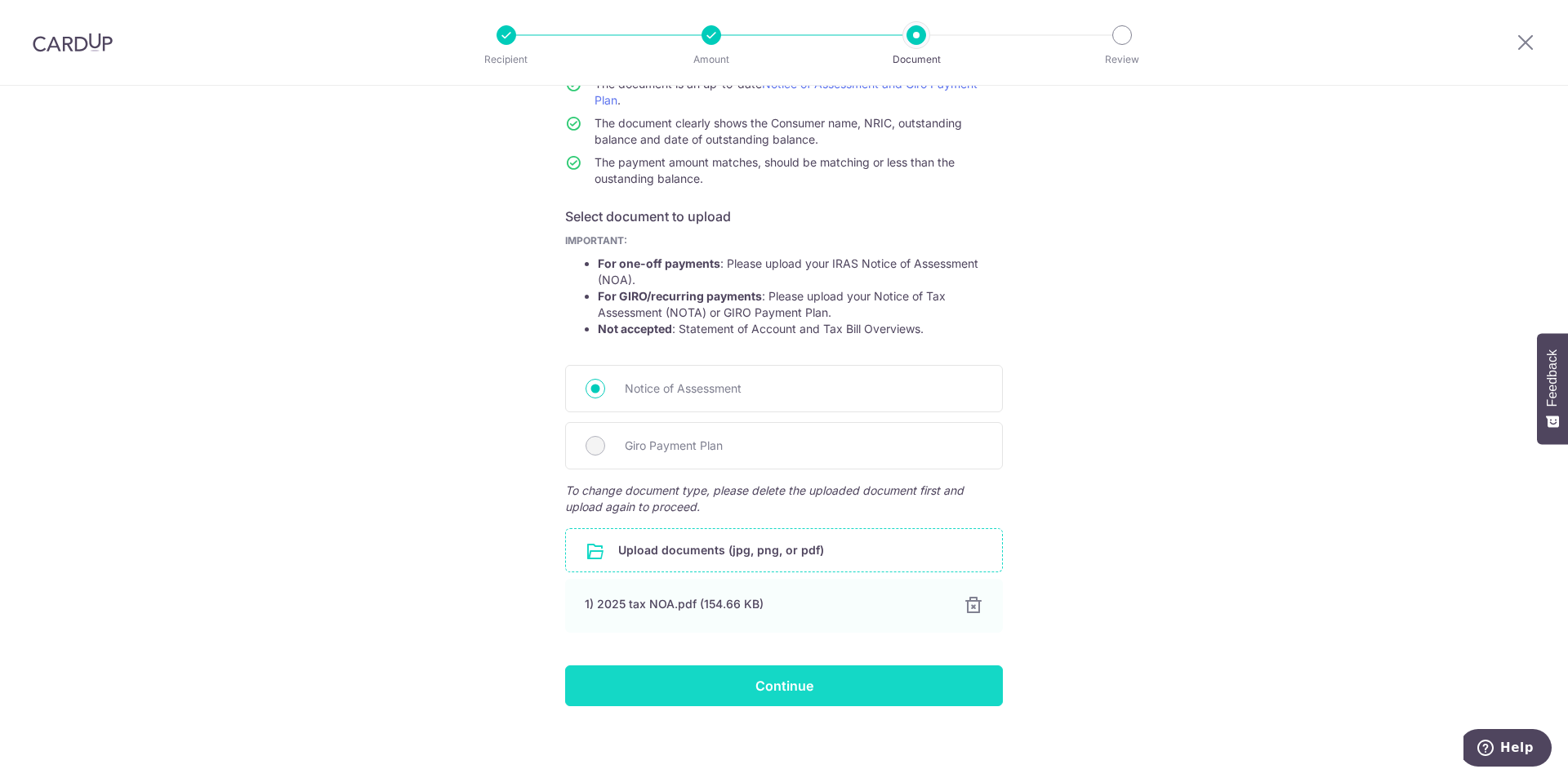
click at [836, 689] on input "Continue" at bounding box center [784, 685] width 438 height 41
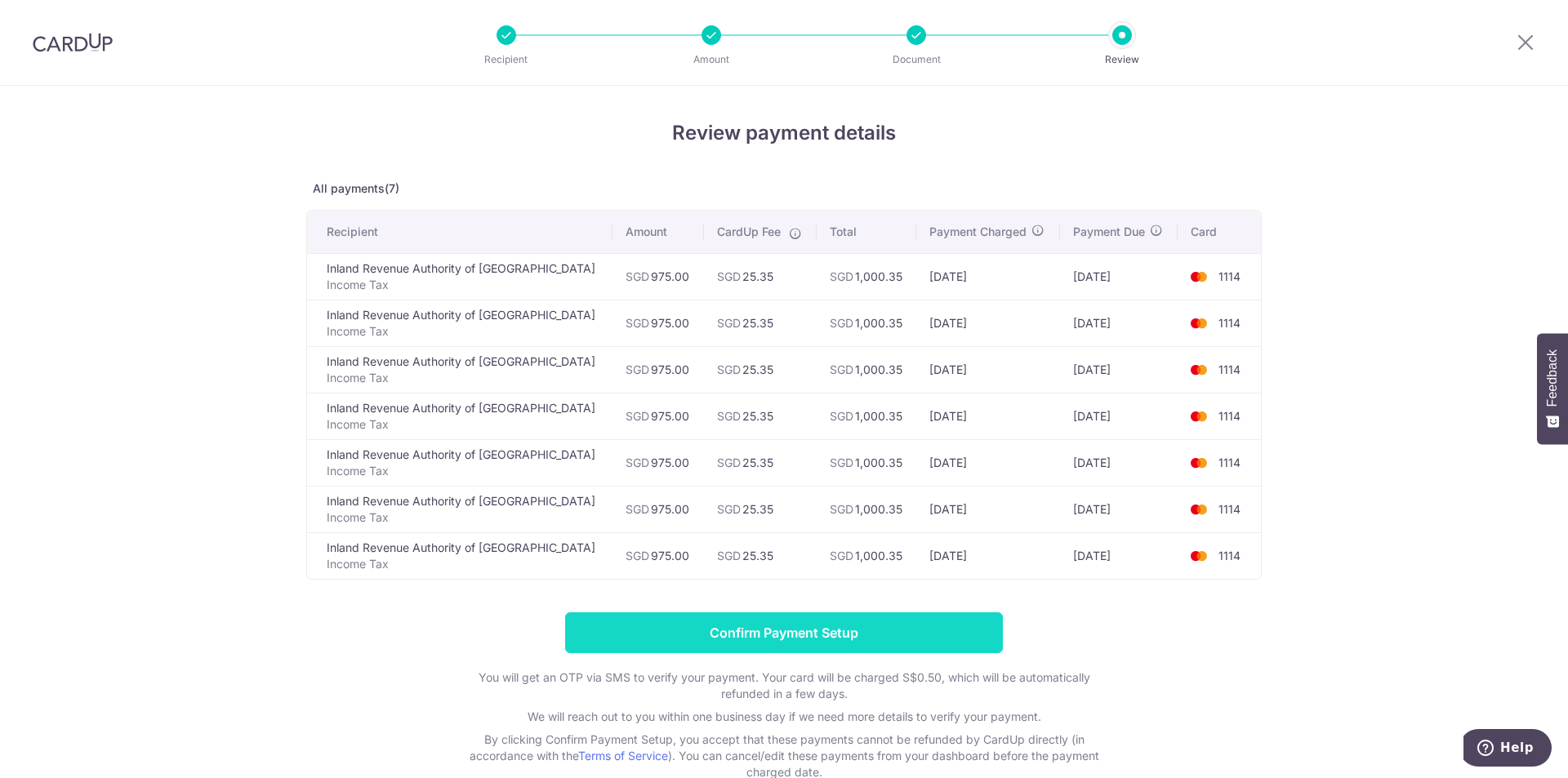
click at [921, 624] on input "Confirm Payment Setup" at bounding box center [784, 632] width 438 height 41
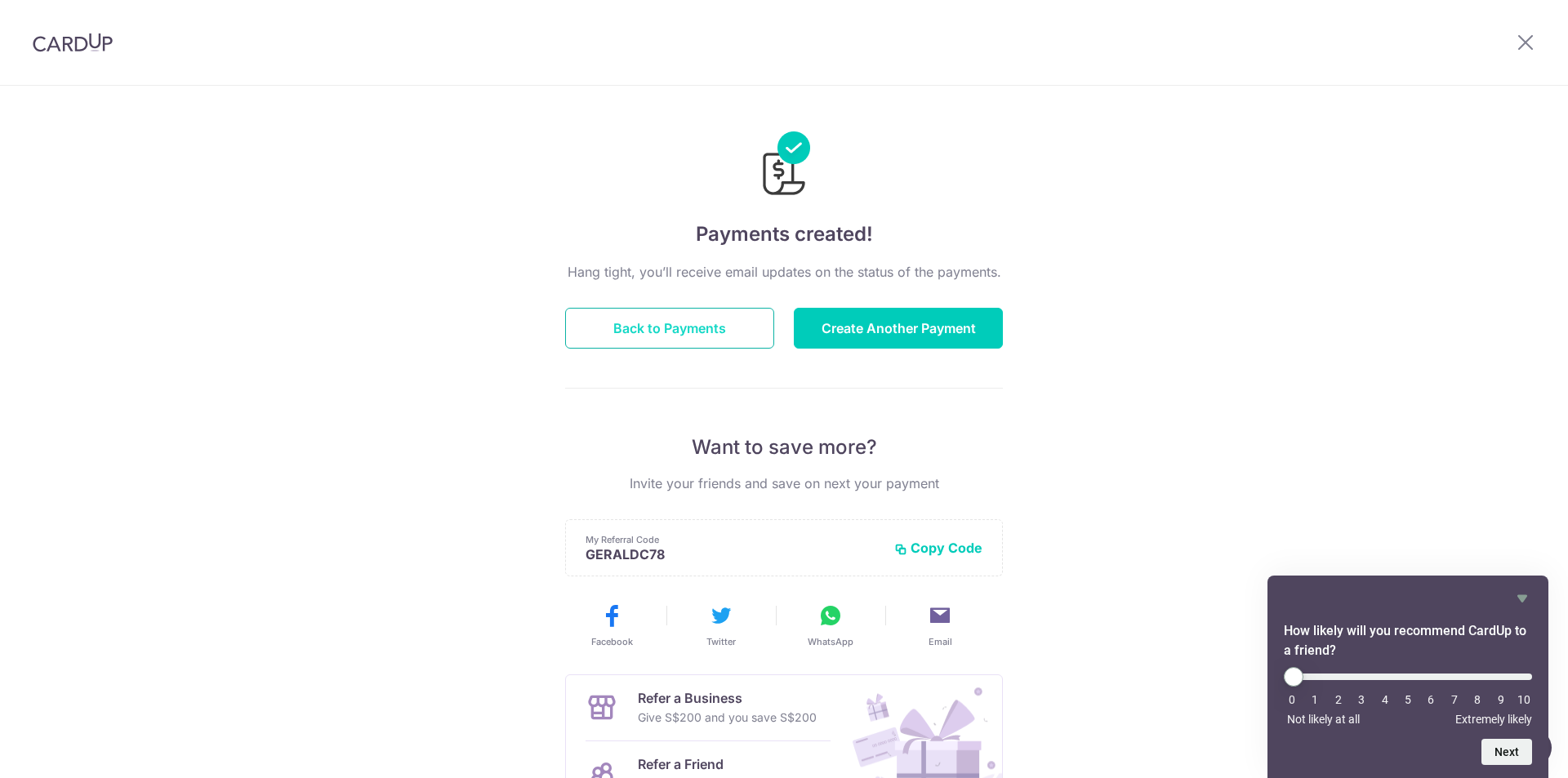
click at [717, 330] on button "Back to Payments" at bounding box center [669, 327] width 209 height 41
